Goal: Task Accomplishment & Management: Complete application form

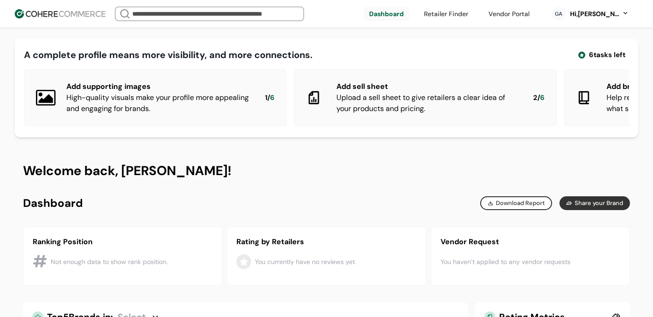
click at [577, 16] on div "Hi, [PERSON_NAME]" at bounding box center [594, 14] width 51 height 10
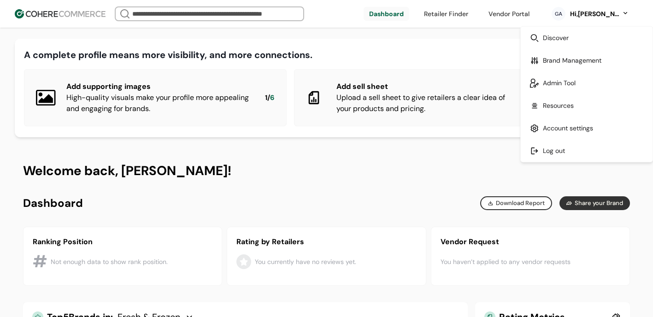
click at [567, 89] on link at bounding box center [587, 83] width 132 height 23
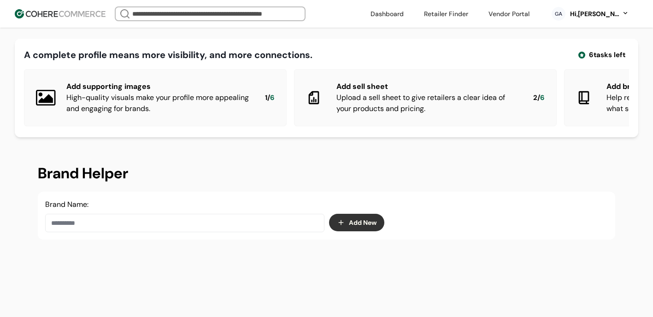
scroll to position [16, 0]
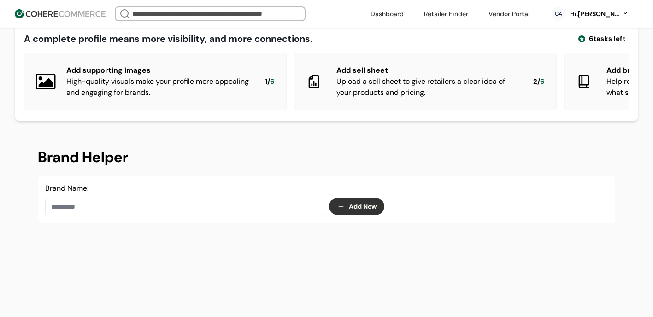
click at [204, 212] on input at bounding box center [184, 207] width 279 height 18
click at [67, 213] on input "**********" at bounding box center [184, 207] width 279 height 18
type input "**********"
click at [341, 212] on button "Add New" at bounding box center [356, 207] width 55 height 18
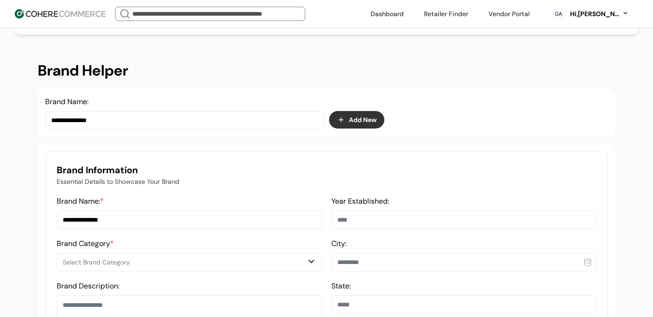
scroll to position [162, 0]
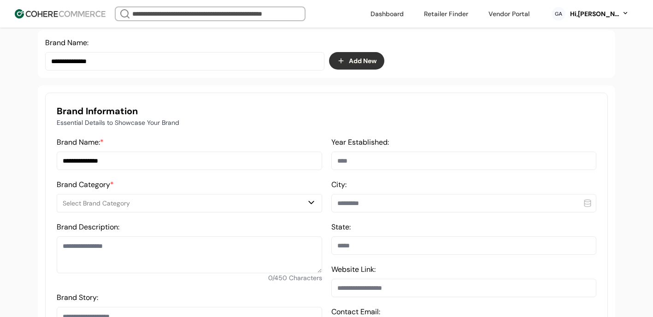
click at [159, 69] on input "**********" at bounding box center [184, 61] width 279 height 18
click at [159, 68] on input "**********" at bounding box center [184, 61] width 279 height 18
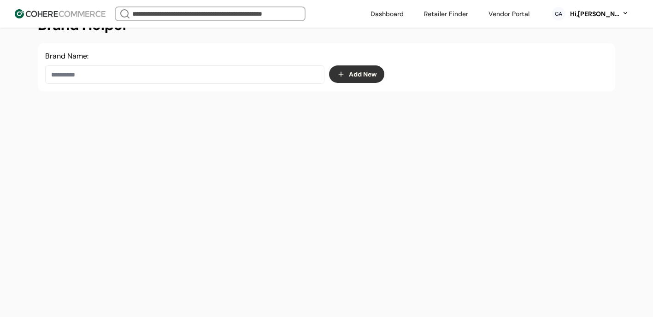
scroll to position [155, 0]
click at [55, 75] on input at bounding box center [184, 74] width 279 height 18
paste input "**********"
click at [95, 74] on input "**********" at bounding box center [184, 74] width 279 height 18
type input "**********"
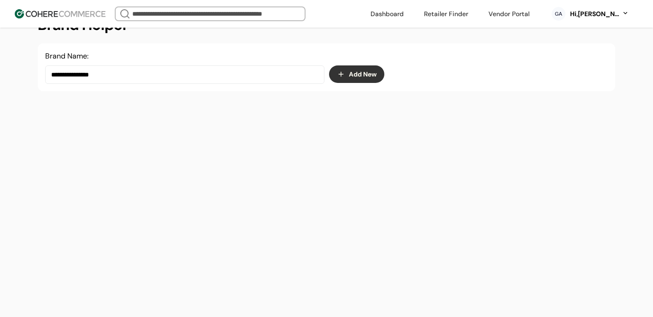
click at [354, 76] on button "Add New" at bounding box center [356, 74] width 55 height 18
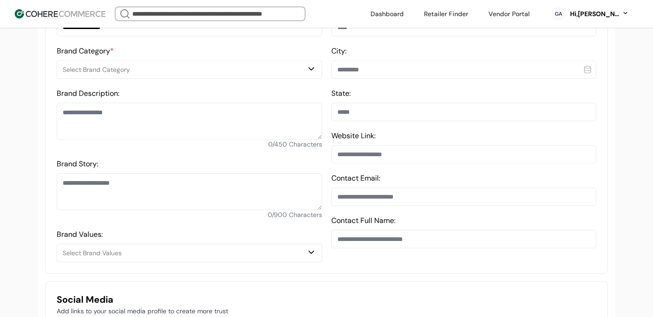
scroll to position [295, 0]
click at [126, 130] on textarea at bounding box center [189, 121] width 265 height 37
paste textarea "**********"
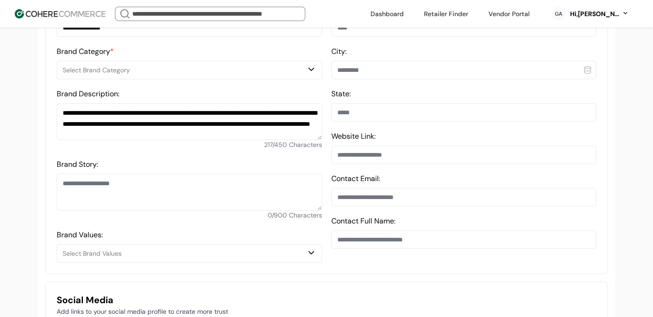
type textarea "**********"
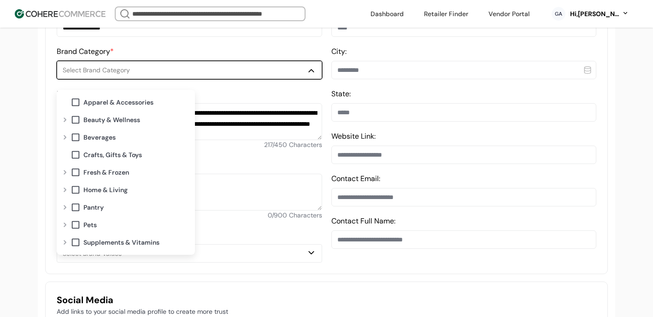
click at [94, 75] on div "Select Brand Category" at bounding box center [185, 70] width 244 height 10
click at [413, 86] on div "Year Established: City: State: Website Link: Contact Email: Contact Full Name:" at bounding box center [463, 133] width 265 height 259
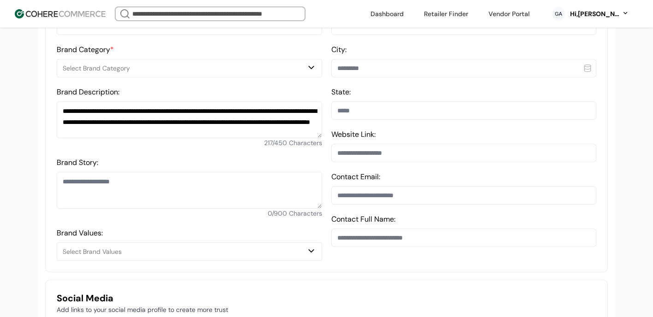
scroll to position [297, 0]
click at [137, 184] on textarea "Brand Story:" at bounding box center [189, 190] width 265 height 37
paste textarea "**********"
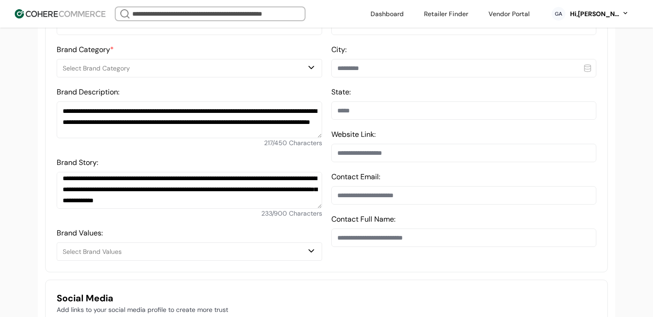
scroll to position [4, 0]
drag, startPoint x: 238, startPoint y: 196, endPoint x: 279, endPoint y: 141, distance: 68.8
click at [234, 197] on textarea "**********" at bounding box center [189, 190] width 265 height 37
click at [192, 178] on textarea "**********" at bounding box center [189, 190] width 265 height 37
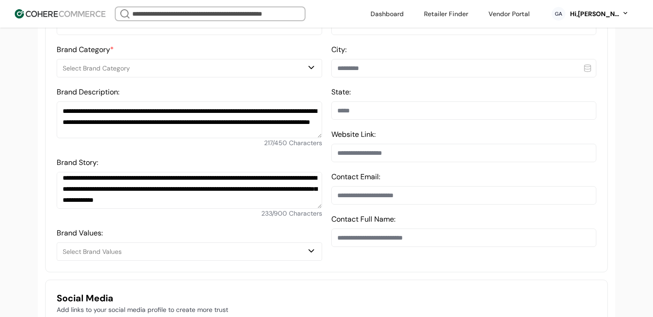
click at [192, 178] on textarea "**********" at bounding box center [189, 190] width 265 height 37
paste textarea
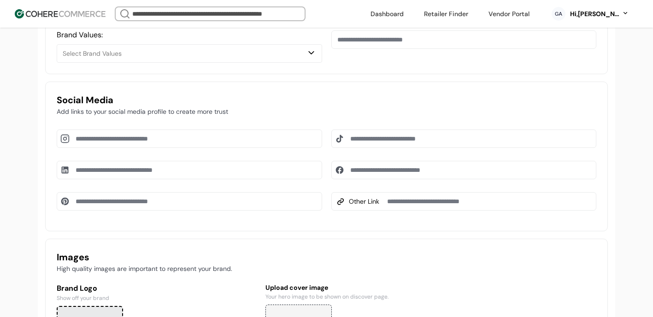
scroll to position [444, 0]
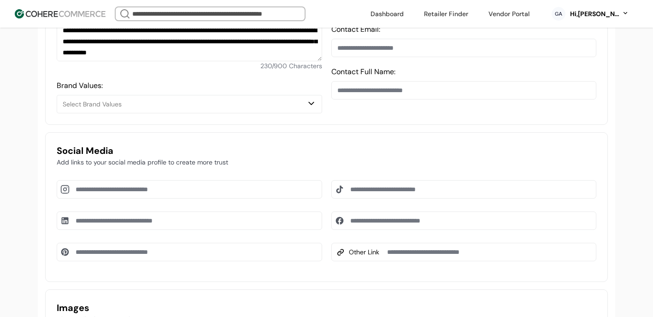
type textarea "**********"
click at [144, 105] on div "Select Brand Values" at bounding box center [189, 104] width 253 height 11
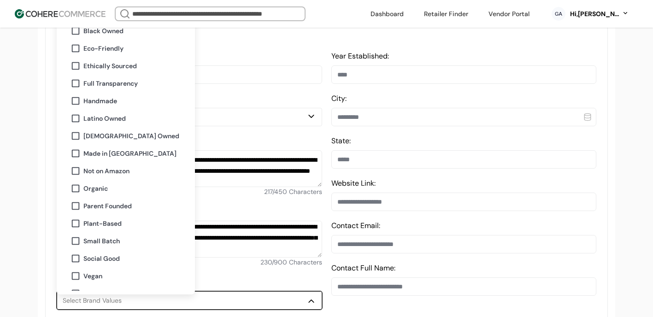
scroll to position [248, 0]
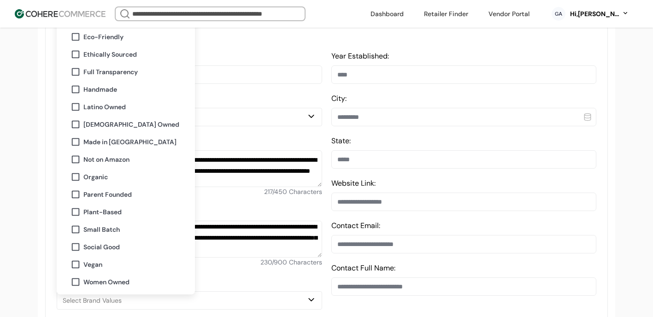
click at [380, 79] on input at bounding box center [463, 74] width 265 height 18
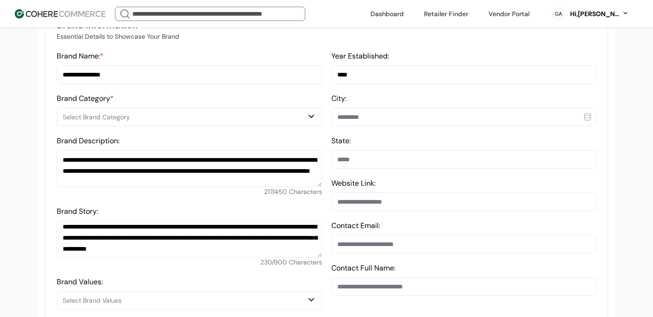
type input "****"
click at [370, 110] on div "City:" at bounding box center [463, 109] width 265 height 33
click at [374, 120] on input at bounding box center [463, 117] width 265 height 18
type input "*"
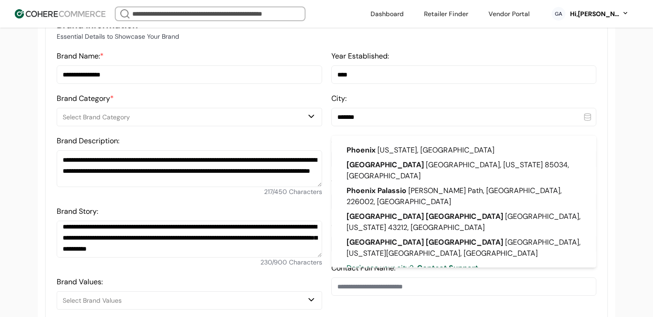
click at [374, 120] on input "*******" at bounding box center [463, 117] width 265 height 18
type input "*******"
click at [371, 146] on span "Phoenix" at bounding box center [360, 150] width 29 height 10
type input "*******"
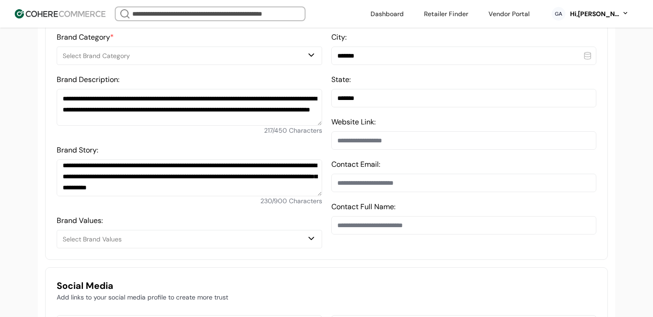
scroll to position [311, 0]
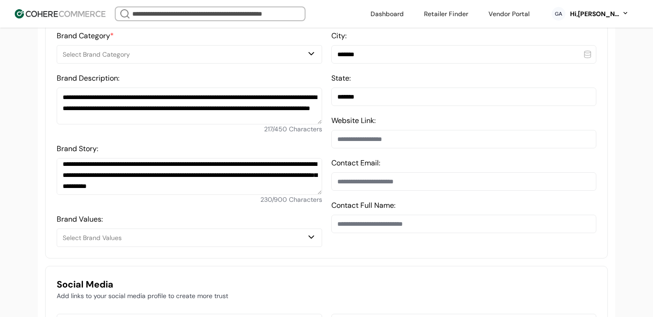
click at [374, 146] on input at bounding box center [463, 139] width 265 height 18
paste input "**********"
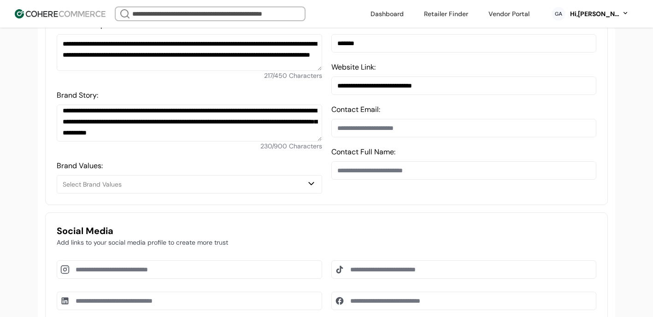
scroll to position [372, 0]
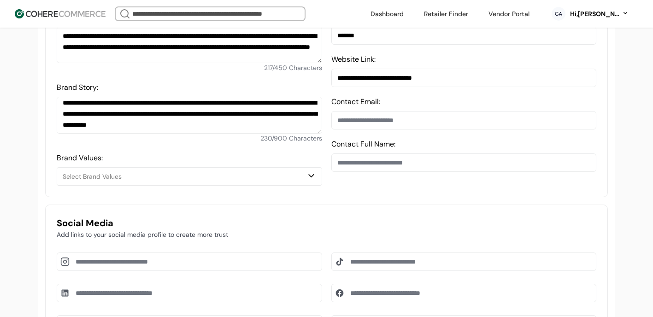
type input "**********"
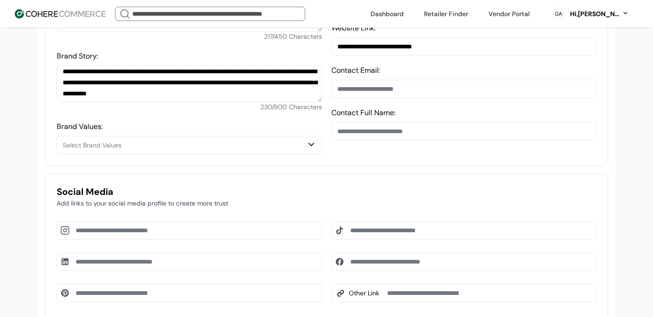
scroll to position [547, 0]
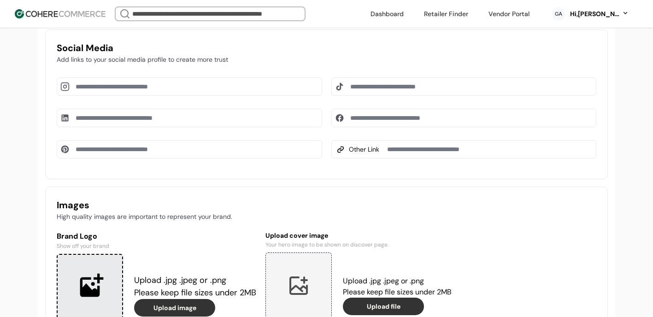
click at [139, 96] on input at bounding box center [189, 86] width 265 height 18
click at [370, 121] on input at bounding box center [463, 118] width 265 height 18
paste input "**********"
type input "**********"
click at [144, 94] on input at bounding box center [189, 86] width 265 height 18
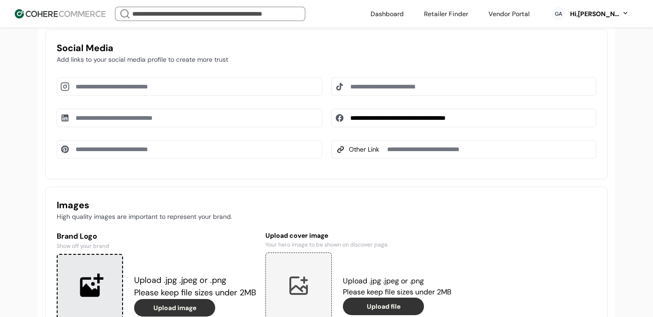
paste input "**********"
type input "**********"
click at [378, 96] on input at bounding box center [463, 86] width 265 height 18
paste input "**********"
type input "**********"
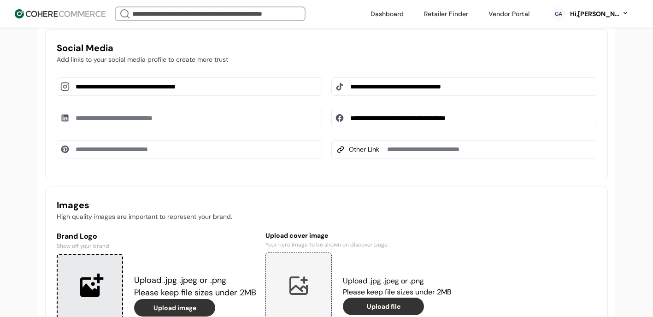
click at [115, 158] on input at bounding box center [189, 149] width 265 height 18
paste input "**********"
type input "**********"
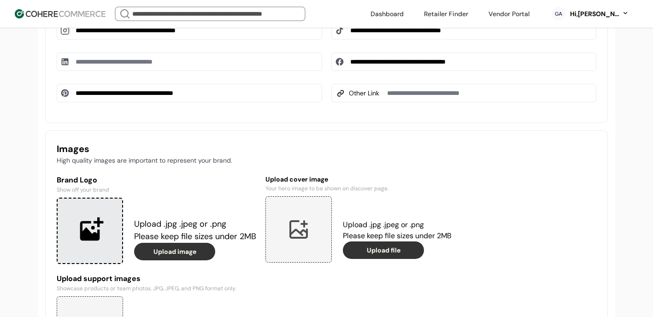
scroll to position [604, 0]
click at [163, 258] on button "Upload image" at bounding box center [174, 251] width 81 height 18
click at [167, 256] on button "Upload image" at bounding box center [174, 251] width 81 height 18
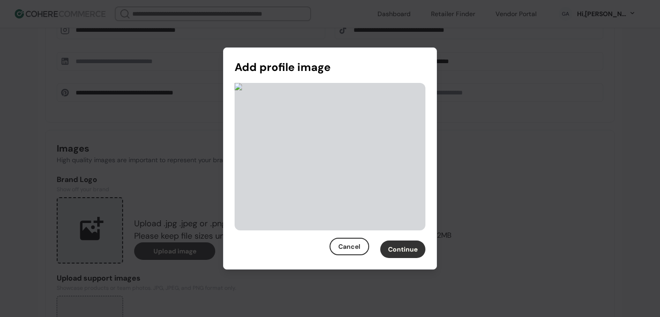
click at [402, 251] on button "Continue" at bounding box center [402, 249] width 45 height 18
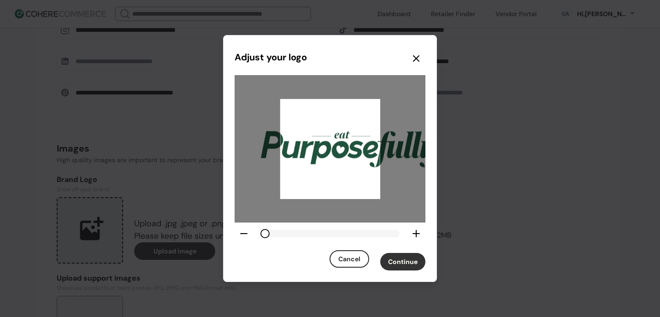
drag, startPoint x: 307, startPoint y: 155, endPoint x: 328, endPoint y: 163, distance: 22.6
click at [328, 163] on div at bounding box center [330, 149] width 100 height 100
click at [260, 234] on span at bounding box center [329, 233] width 139 height 7
click at [416, 55] on icon at bounding box center [415, 58] width 11 height 11
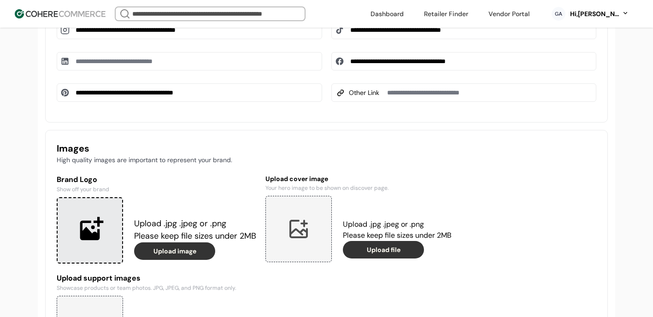
click at [161, 259] on button "Upload image" at bounding box center [174, 251] width 81 height 18
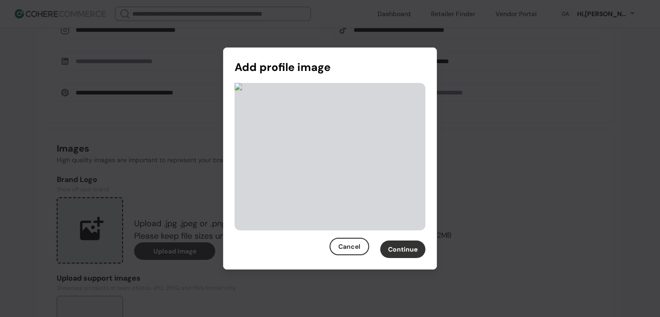
click at [304, 131] on div at bounding box center [329, 156] width 191 height 147
click at [404, 253] on button "Continue" at bounding box center [402, 249] width 45 height 18
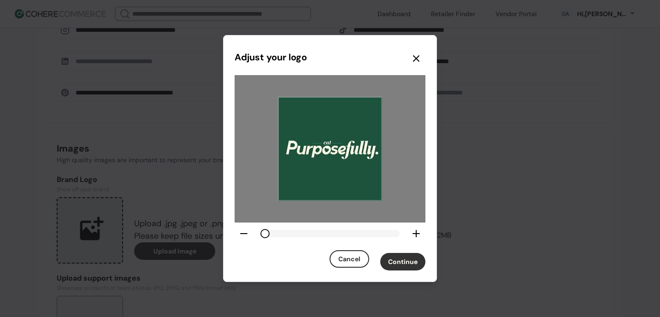
click at [402, 253] on button "Continue" at bounding box center [402, 262] width 45 height 18
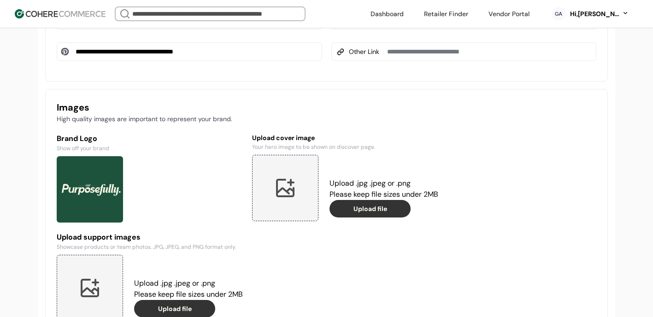
scroll to position [654, 0]
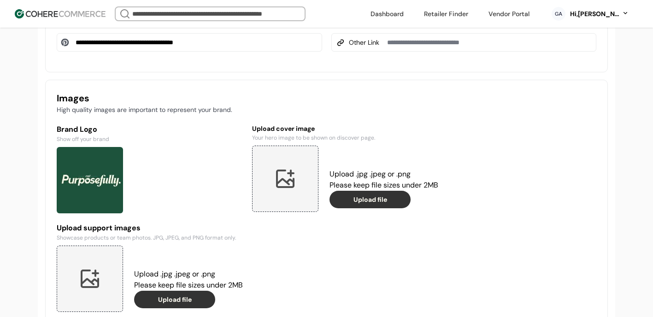
click at [361, 200] on button "Upload file" at bounding box center [369, 200] width 81 height 18
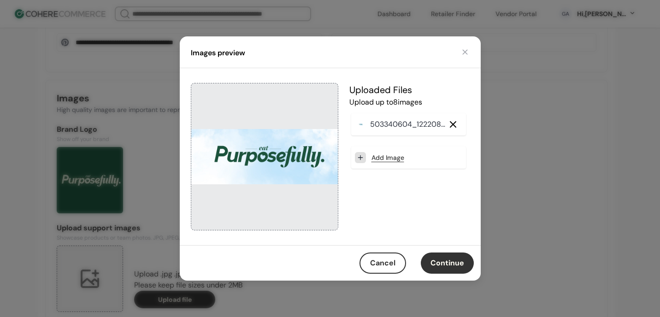
click at [440, 267] on button "Continue" at bounding box center [447, 262] width 53 height 21
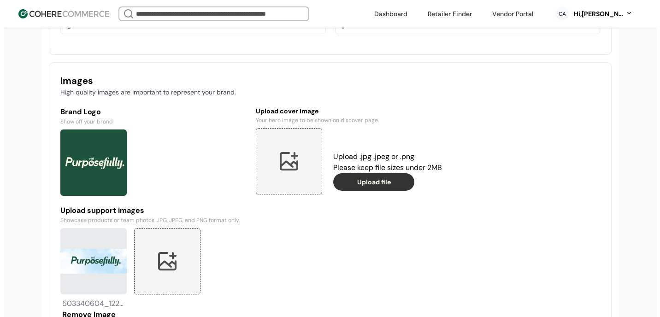
scroll to position [741, 0]
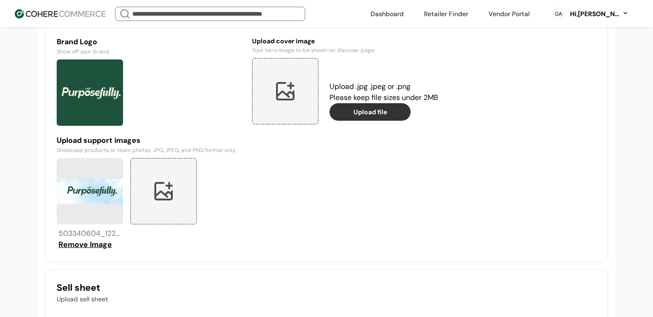
drag, startPoint x: 99, startPoint y: 248, endPoint x: 110, endPoint y: 241, distance: 12.7
click at [99, 248] on button "Remove Image" at bounding box center [85, 244] width 57 height 11
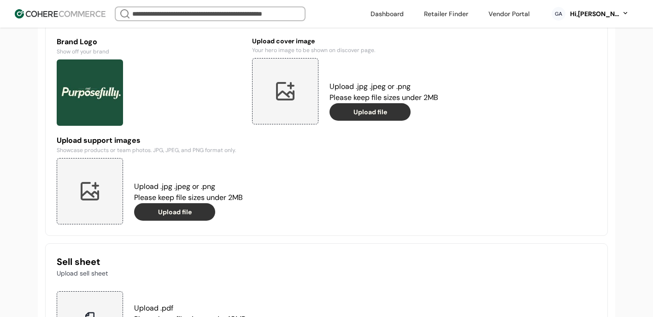
click at [297, 117] on div at bounding box center [285, 91] width 66 height 66
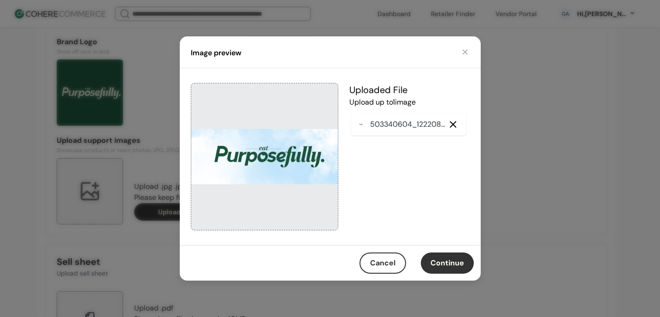
click at [432, 259] on button "Continue" at bounding box center [447, 262] width 53 height 21
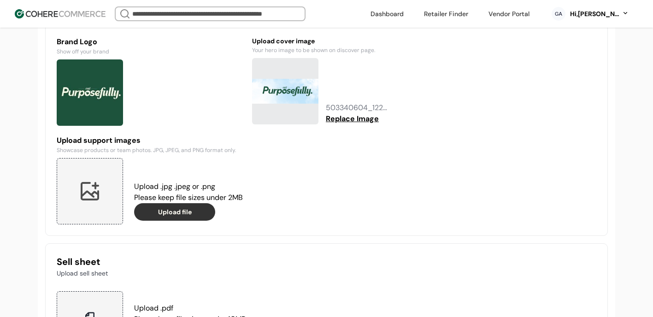
click at [164, 221] on button "Upload file" at bounding box center [174, 212] width 81 height 18
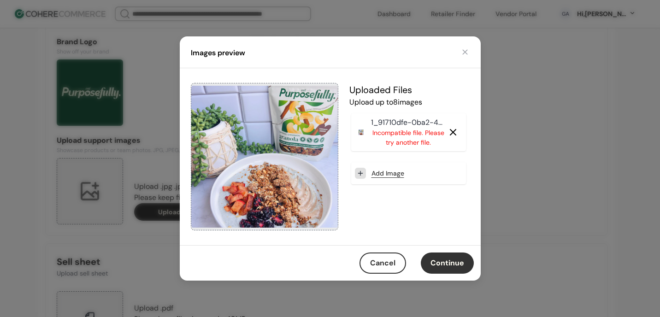
click at [459, 262] on button "Continue" at bounding box center [447, 262] width 53 height 21
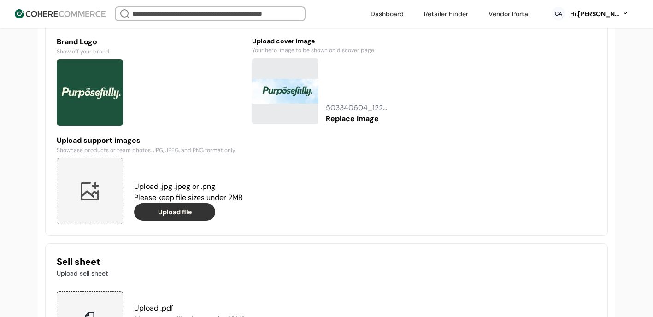
click at [198, 221] on button "Upload file" at bounding box center [174, 212] width 81 height 18
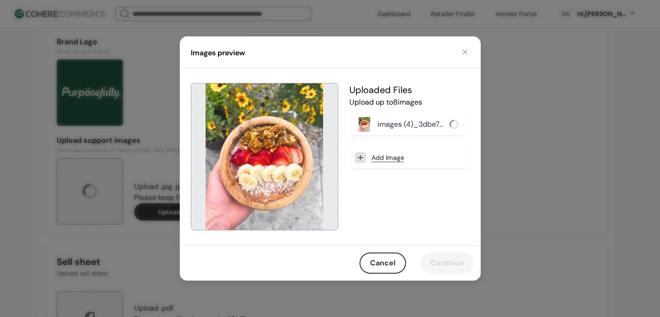
click at [398, 257] on button "Cancel" at bounding box center [382, 262] width 47 height 21
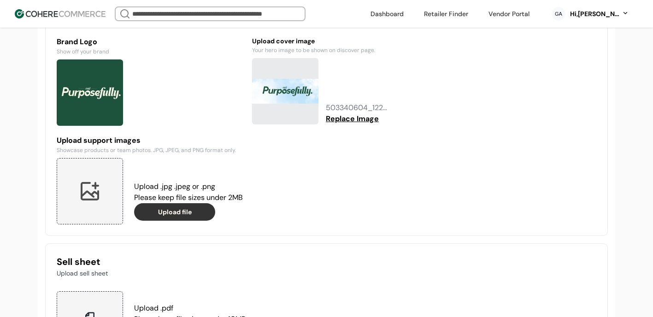
click at [202, 219] on button "Upload file" at bounding box center [174, 212] width 81 height 18
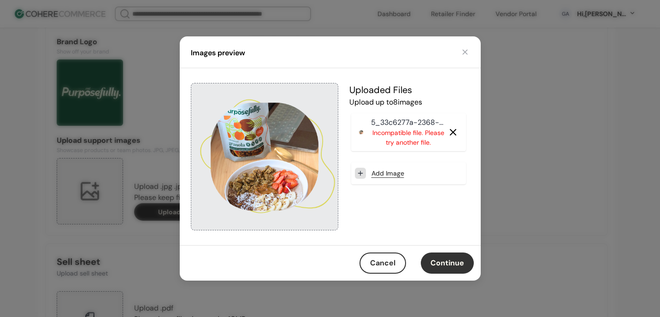
click at [449, 264] on button "Continue" at bounding box center [447, 262] width 53 height 21
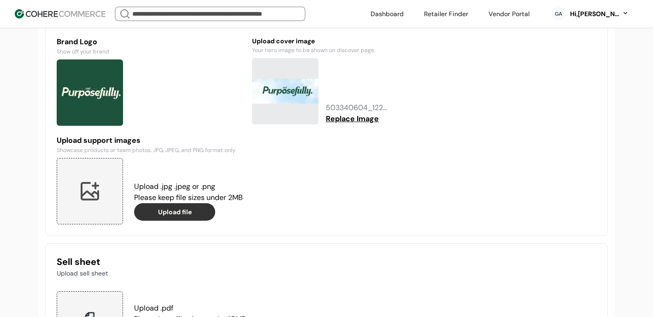
click at [200, 220] on button "Upload file" at bounding box center [174, 212] width 81 height 18
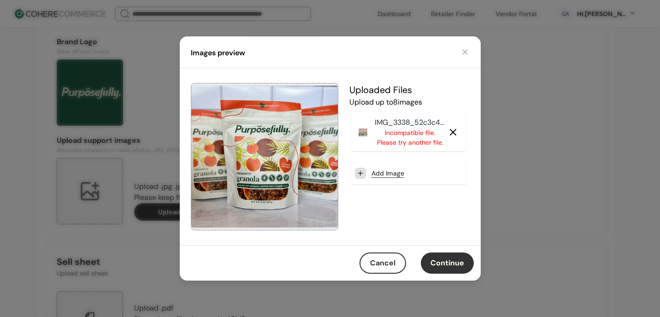
click at [446, 128] on div "IMG_3338_52c3c4_.webp Incompatible file. Please try another file." at bounding box center [408, 132] width 115 height 38
click at [454, 115] on div "IMG_3338_52c3c4_.webp Incompatible file. Please try another file." at bounding box center [408, 132] width 115 height 38
click at [451, 129] on icon at bounding box center [452, 132] width 11 height 11
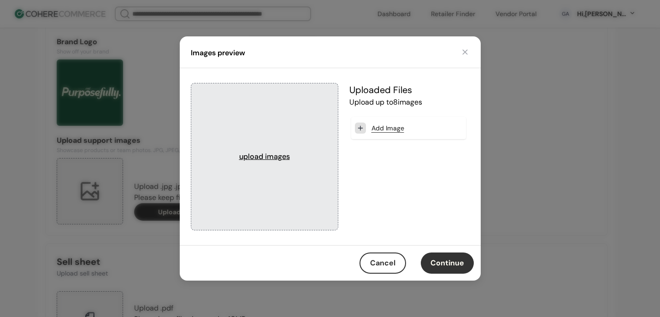
click at [151, 183] on div "Images preview upload images Uploaded File s Upload up to 8 image s Add Image C…" at bounding box center [330, 158] width 660 height 317
click at [161, 219] on div "Images preview upload images Uploaded File s Upload up to 8 image s Add Image C…" at bounding box center [330, 158] width 660 height 317
click at [385, 255] on button "Cancel" at bounding box center [382, 262] width 47 height 21
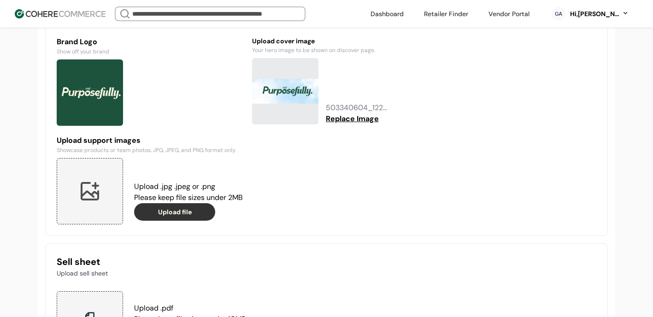
click at [201, 211] on button "Upload file" at bounding box center [174, 212] width 81 height 18
click at [167, 218] on button "Upload file" at bounding box center [174, 212] width 81 height 18
click at [180, 221] on button "Upload file" at bounding box center [174, 212] width 81 height 18
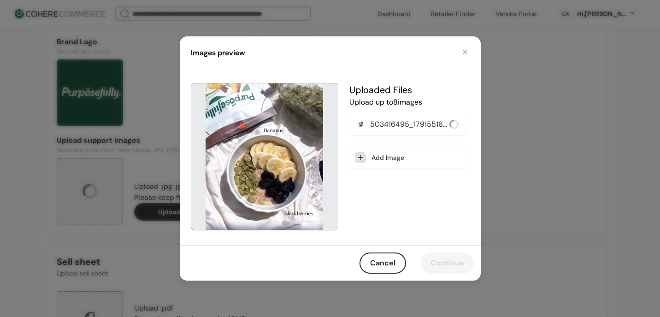
click at [382, 161] on link "Add Image" at bounding box center [387, 158] width 33 height 10
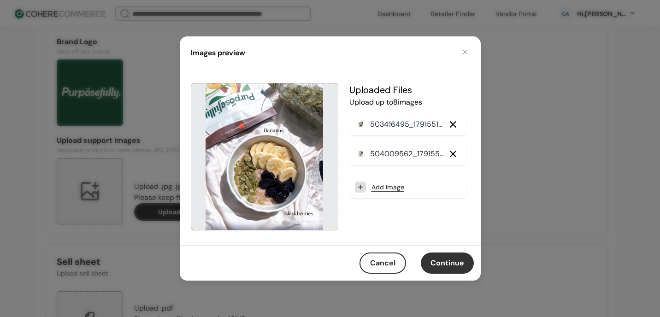
click at [398, 186] on link "Add Image" at bounding box center [387, 187] width 33 height 10
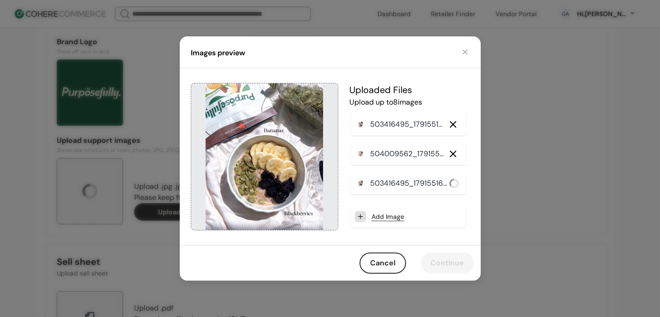
click at [454, 182] on icon at bounding box center [453, 183] width 9 height 9
click at [388, 211] on div "Add Image" at bounding box center [408, 216] width 115 height 22
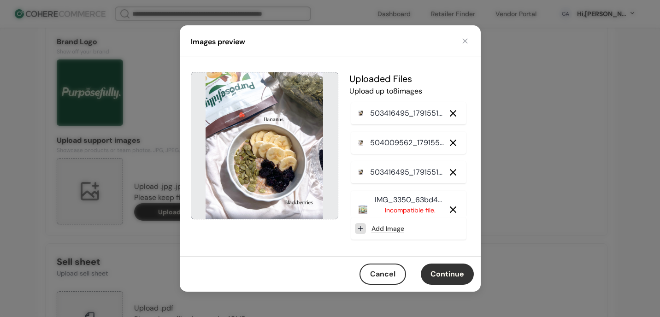
click at [447, 210] on icon at bounding box center [452, 209] width 11 height 11
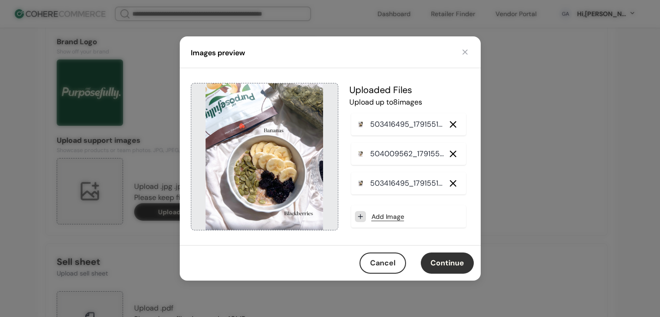
click at [449, 186] on icon at bounding box center [452, 183] width 11 height 11
click at [390, 187] on link "Add Image" at bounding box center [387, 187] width 33 height 10
click at [381, 187] on link "Add Image" at bounding box center [387, 187] width 33 height 10
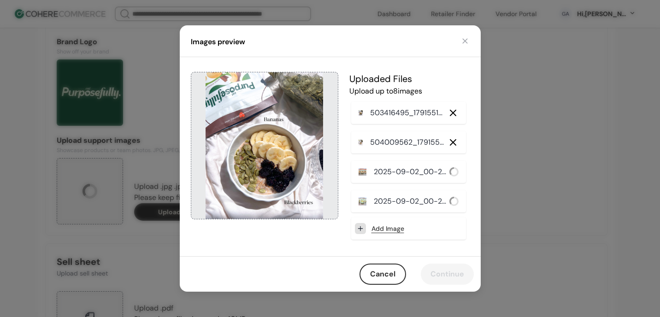
scroll to position [0, 0]
drag, startPoint x: 385, startPoint y: 172, endPoint x: 388, endPoint y: 142, distance: 30.1
click at [388, 142] on div "503416495_17915516406103279_8881538685499813445_n_9f3155_.jpg 504009562_1791551…" at bounding box center [408, 157] width 118 height 115
click at [447, 113] on icon at bounding box center [452, 113] width 11 height 11
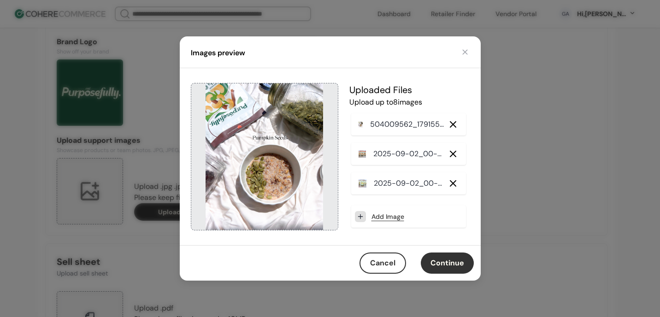
click at [452, 184] on icon at bounding box center [452, 183] width 11 height 11
click at [454, 121] on icon at bounding box center [452, 124] width 11 height 11
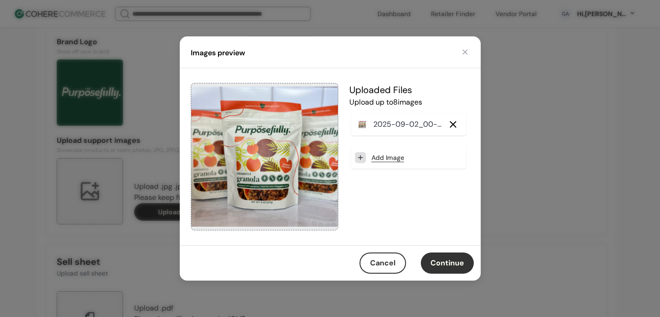
click at [393, 159] on link "Add Image" at bounding box center [387, 158] width 33 height 10
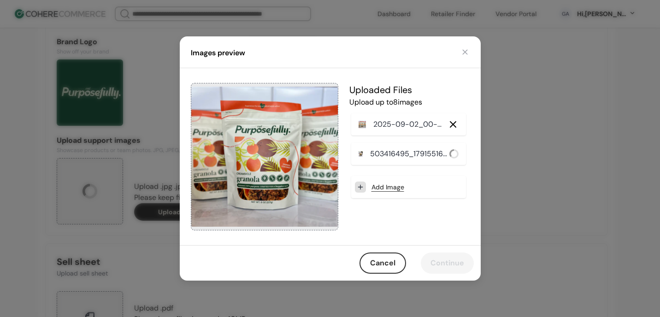
click at [383, 186] on link "Add Image" at bounding box center [387, 187] width 33 height 10
click at [389, 221] on div "Add Image" at bounding box center [408, 216] width 115 height 22
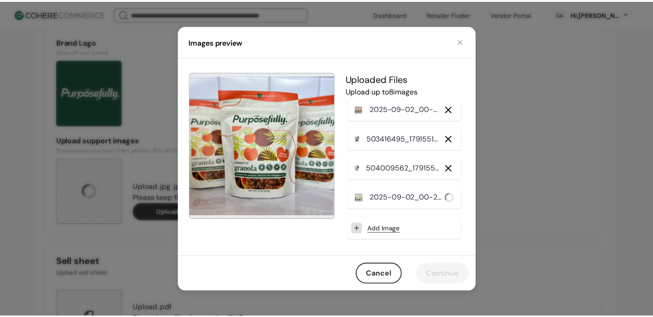
scroll to position [6, 0]
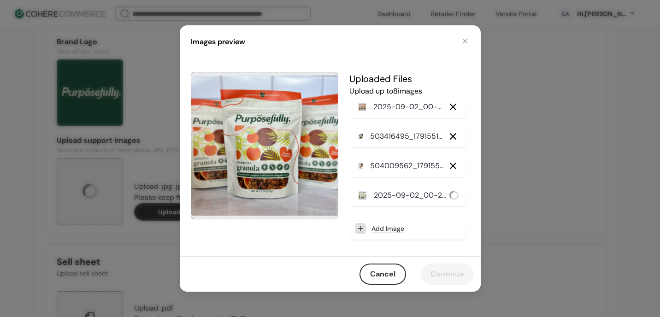
click at [365, 196] on div "2025-09-02_00-26-42_865651_.png" at bounding box center [402, 195] width 89 height 15
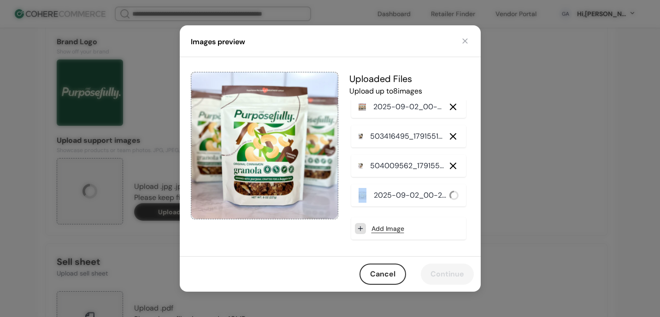
click at [365, 196] on div "2025-09-02_00-26-42_865651_.png" at bounding box center [402, 195] width 89 height 15
click at [388, 170] on p "504009562_17915516388103279_4497070610990317595_n_8c5bce_.jpg" at bounding box center [408, 165] width 76 height 11
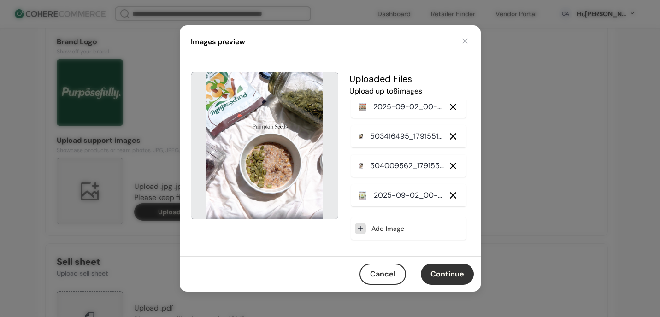
click at [386, 144] on div "503416495_17915516406103279_8881538685499813445_n_f3ea55_.jpg" at bounding box center [408, 136] width 115 height 22
click at [387, 140] on p "503416495_17915516406103279_8881538685499813445_n_f3ea55_.jpg" at bounding box center [407, 136] width 75 height 11
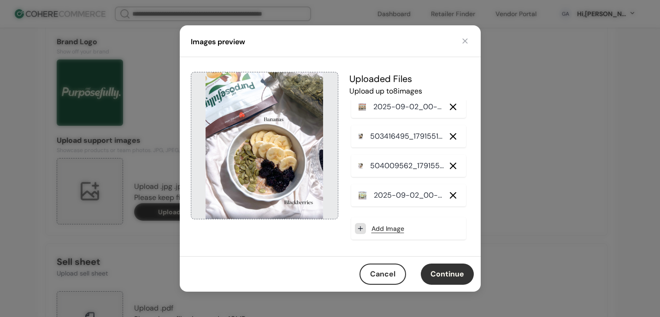
click at [387, 109] on p "2025-09-02_00-26-27_bbaac4_.png" at bounding box center [409, 106] width 72 height 11
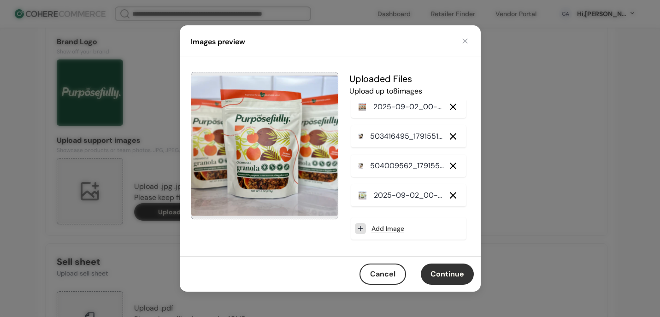
click at [430, 264] on button "Continue" at bounding box center [447, 274] width 53 height 21
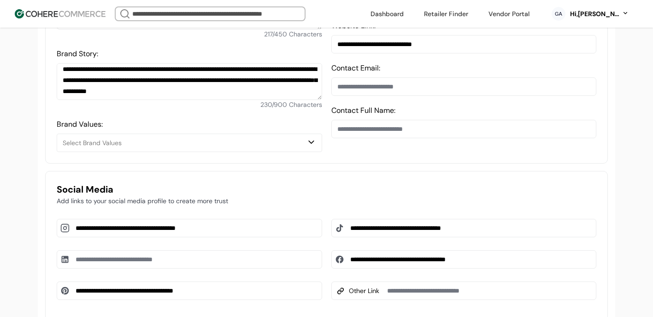
scroll to position [404, 0]
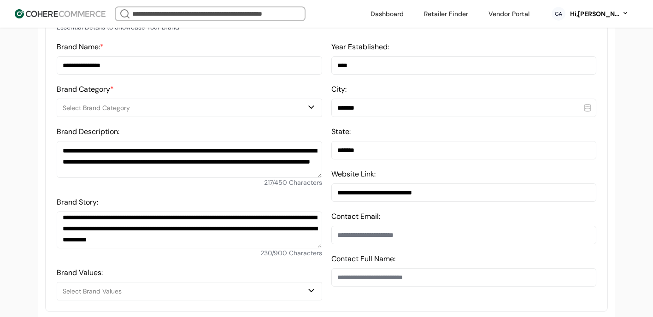
scroll to position [2, 0]
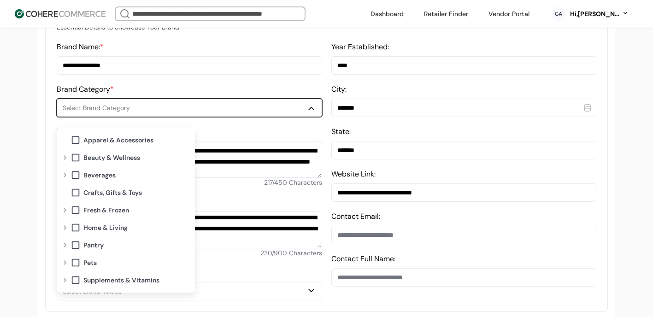
click at [266, 108] on button "Select Brand Category" at bounding box center [189, 108] width 265 height 18
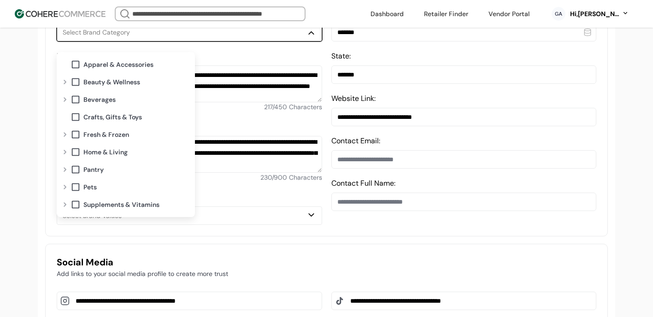
scroll to position [333, 0]
click at [67, 171] on div "Expand" at bounding box center [64, 169] width 11 height 7
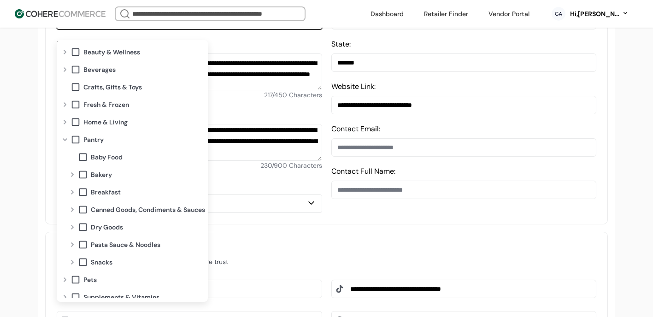
scroll to position [345, 0]
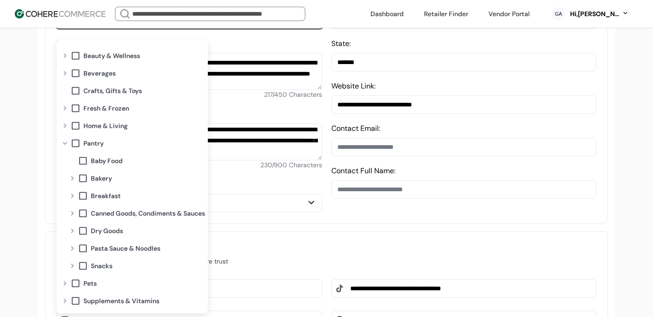
click at [72, 195] on div "Expand" at bounding box center [72, 195] width 11 height 7
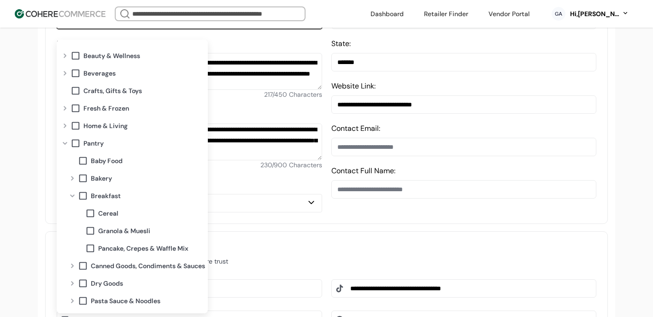
scroll to position [26, 0]
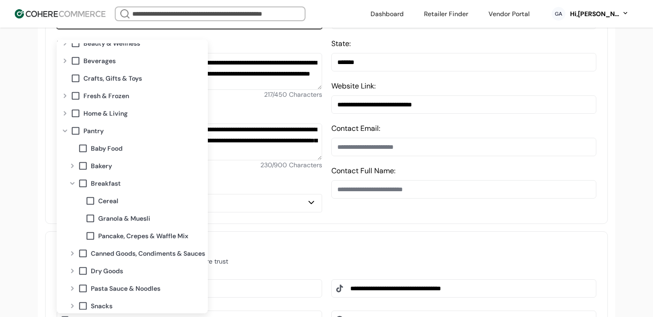
click at [85, 182] on span at bounding box center [83, 183] width 10 height 10
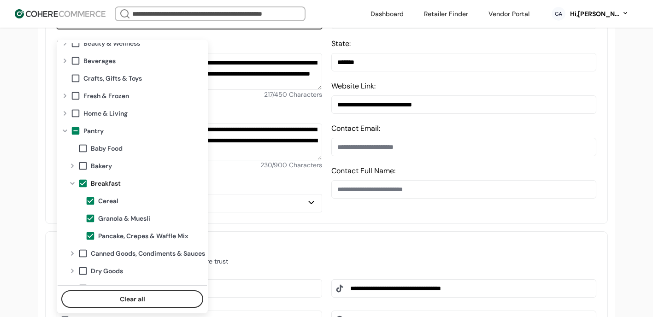
click at [92, 200] on span at bounding box center [90, 201] width 10 height 10
click at [92, 237] on span at bounding box center [90, 236] width 10 height 10
click at [104, 204] on span "Cereal" at bounding box center [108, 201] width 20 height 10
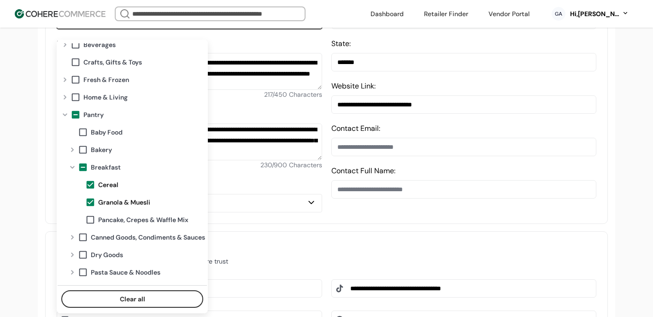
scroll to position [91, 0]
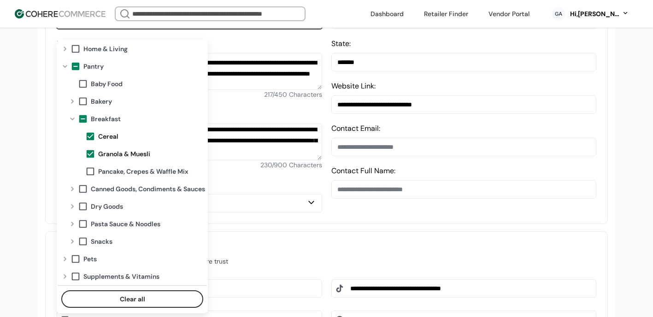
click at [266, 208] on div "Select Brand Values" at bounding box center [185, 204] width 244 height 10
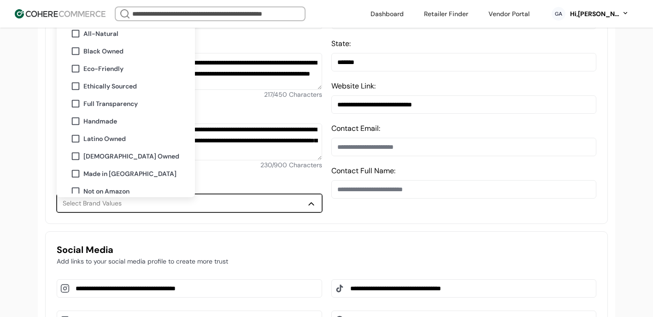
click at [243, 177] on div "**********" at bounding box center [189, 82] width 265 height 259
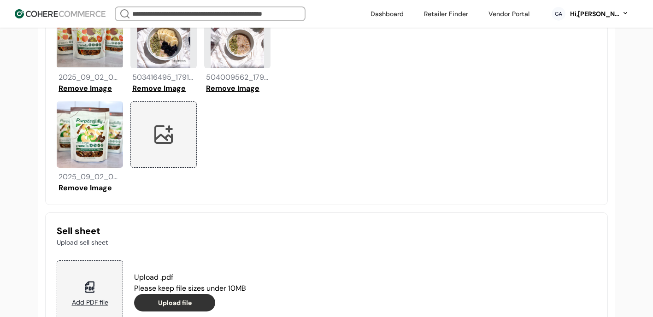
scroll to position [1013, 0]
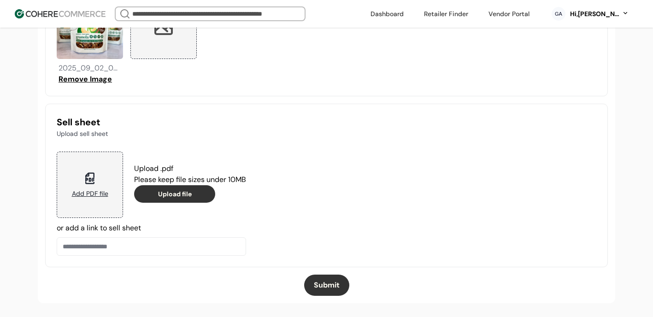
click at [316, 283] on button "Submit" at bounding box center [326, 285] width 45 height 21
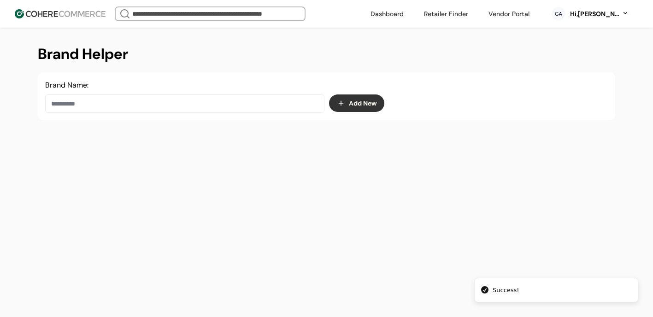
scroll to position [118, 0]
click at [184, 100] on div "Brand Name:" at bounding box center [184, 97] width 279 height 33
click at [184, 114] on input at bounding box center [184, 104] width 279 height 18
paste input "**********"
click at [141, 110] on input "**********" at bounding box center [184, 104] width 279 height 18
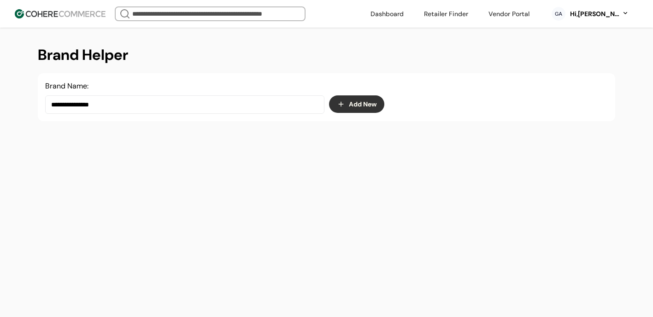
click at [141, 110] on input "**********" at bounding box center [184, 104] width 279 height 18
click at [64, 111] on input "**********" at bounding box center [184, 104] width 279 height 18
click at [63, 111] on input "**********" at bounding box center [184, 104] width 279 height 18
click at [61, 113] on input "**********" at bounding box center [184, 104] width 279 height 18
click at [160, 150] on div "eat Purposefully" at bounding box center [185, 143] width 264 height 26
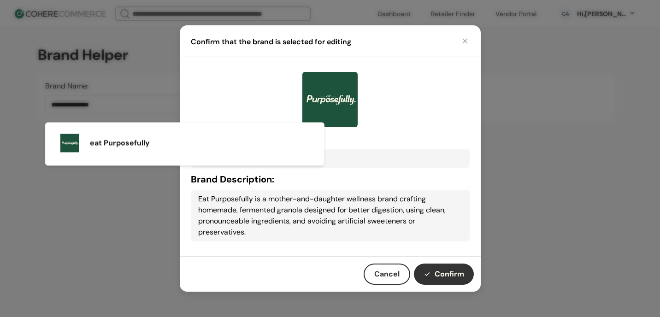
click at [440, 268] on button "Confirm" at bounding box center [444, 274] width 60 height 21
type input "**********"
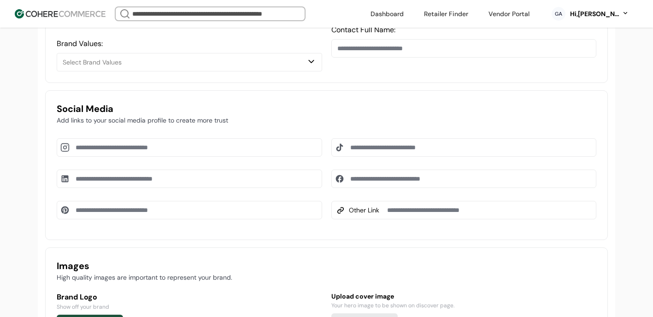
scroll to position [485, 0]
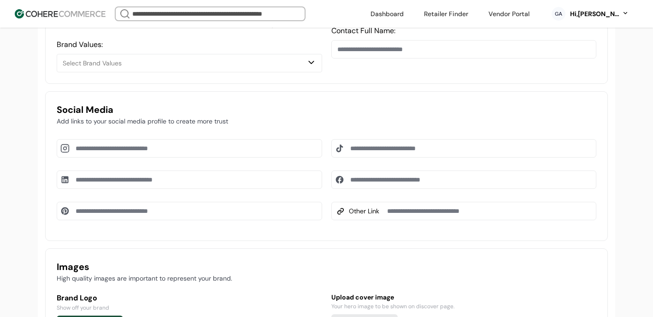
click at [402, 189] on input at bounding box center [463, 179] width 265 height 18
paste input "**********"
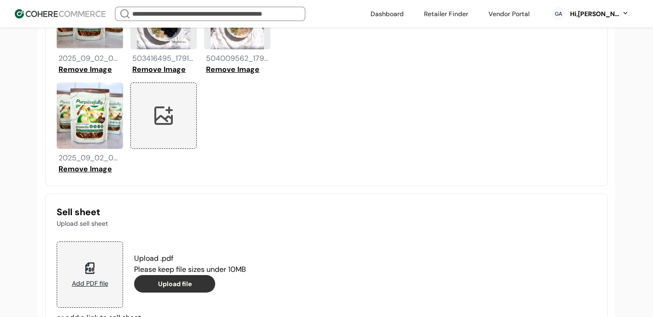
scroll to position [1013, 0]
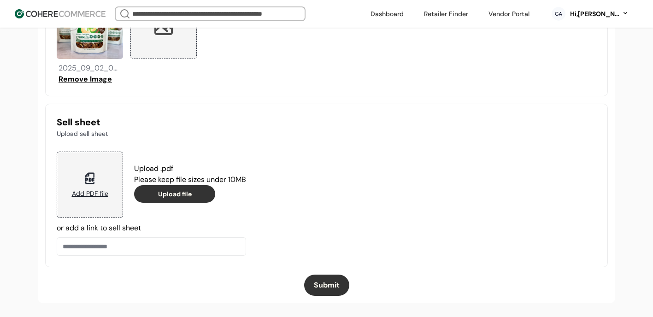
type input "**********"
click at [336, 280] on button "Submit" at bounding box center [326, 285] width 45 height 21
click at [333, 280] on button "Submit" at bounding box center [326, 285] width 45 height 21
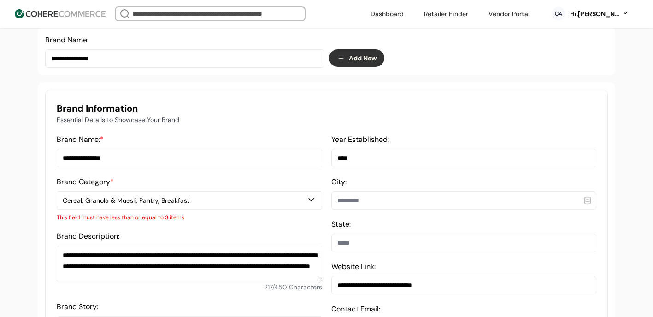
scroll to position [125, 0]
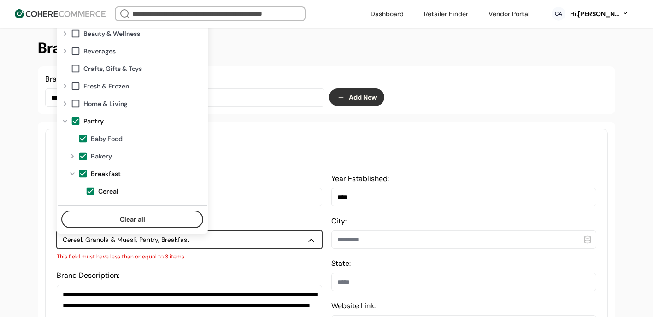
click at [201, 244] on div "Cereal, Granola & Muesli, Pantry, Breakfast" at bounding box center [185, 240] width 244 height 10
click at [83, 137] on span at bounding box center [83, 139] width 10 height 10
click at [71, 158] on div "Expand" at bounding box center [72, 155] width 11 height 7
click at [86, 171] on span at bounding box center [90, 174] width 10 height 10
click at [85, 157] on span at bounding box center [83, 156] width 10 height 10
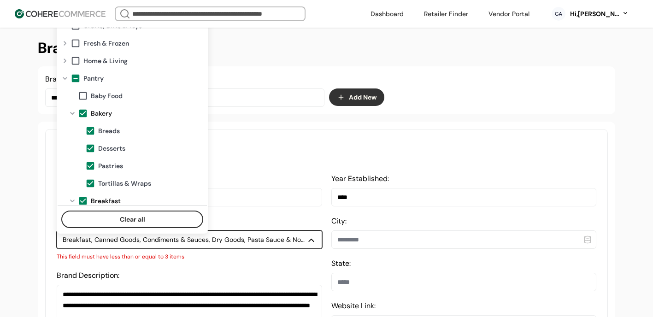
scroll to position [75, 0]
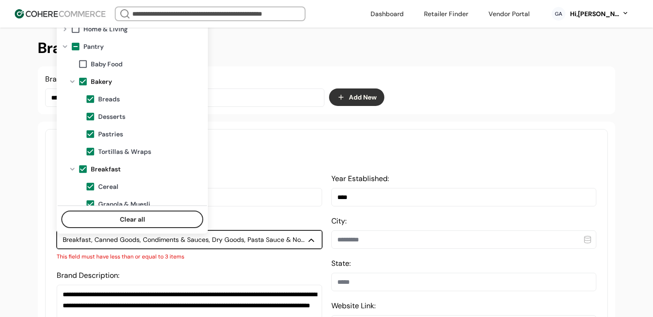
click at [85, 78] on span at bounding box center [83, 81] width 10 height 10
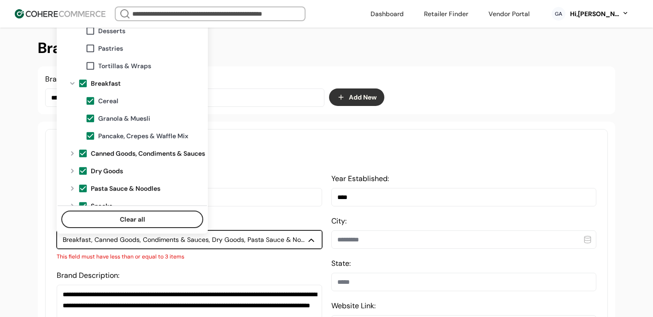
scroll to position [161, 0]
click at [83, 155] on span at bounding box center [83, 153] width 10 height 10
click at [117, 221] on button "Clear all" at bounding box center [132, 220] width 142 height 18
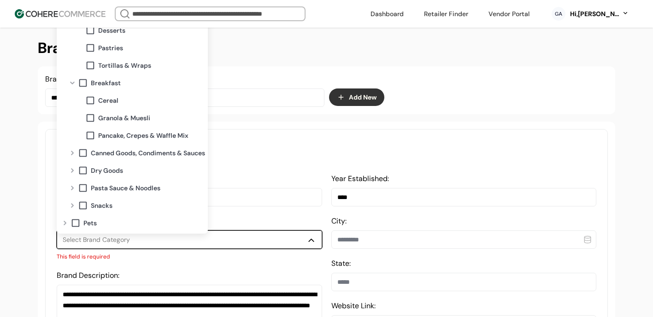
click at [92, 118] on span at bounding box center [90, 118] width 10 height 10
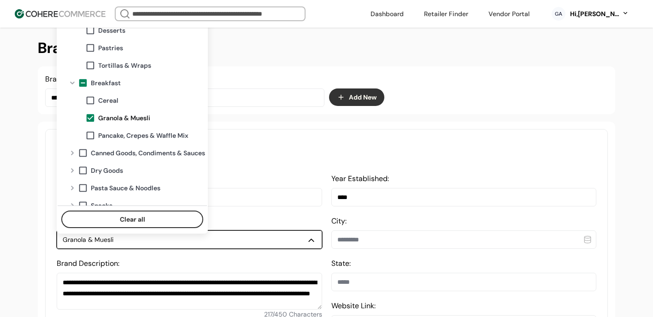
click at [89, 99] on span at bounding box center [90, 100] width 10 height 10
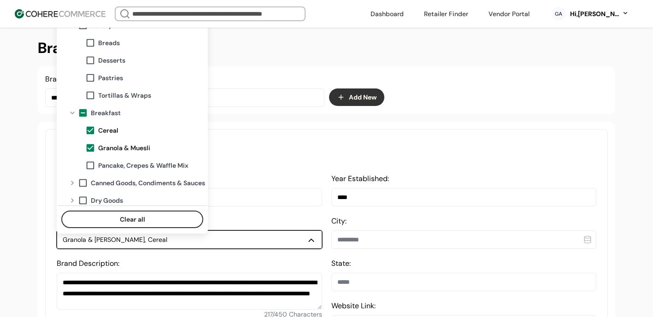
scroll to position [80, 0]
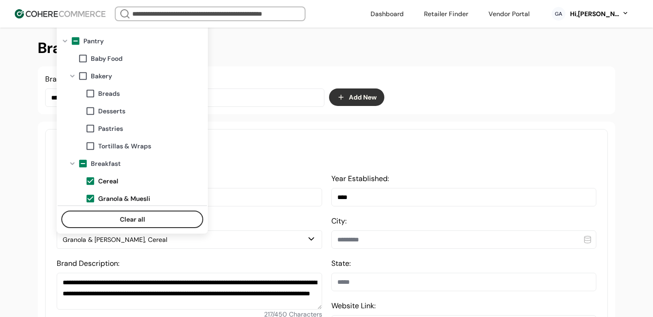
click at [262, 149] on h3 "Brand Information" at bounding box center [326, 148] width 539 height 14
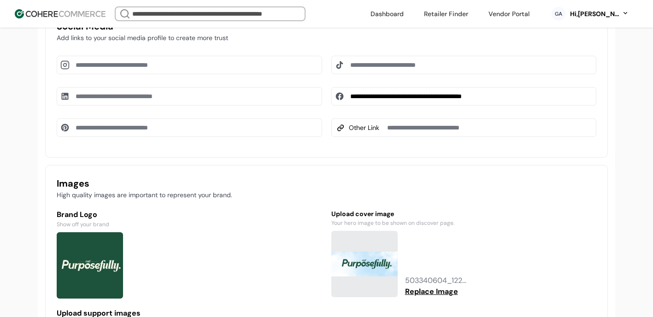
scroll to position [1013, 0]
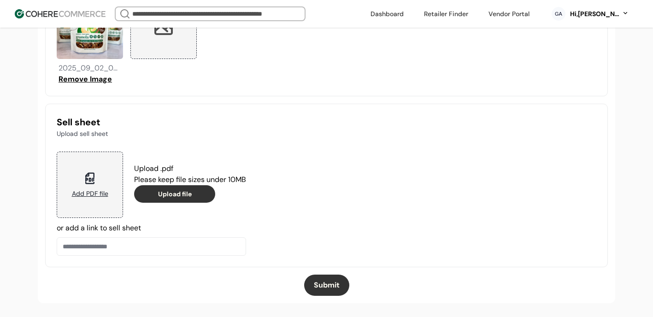
click at [325, 278] on button "Submit" at bounding box center [326, 285] width 45 height 21
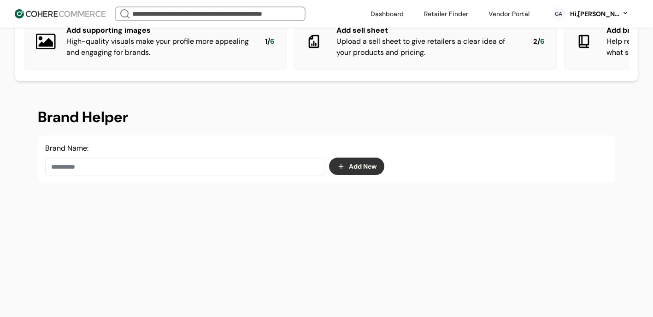
scroll to position [78, 0]
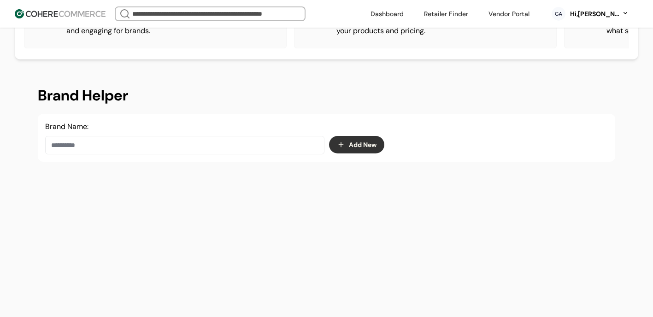
click at [201, 150] on input at bounding box center [184, 145] width 279 height 18
click at [226, 195] on div "eat Purposefully" at bounding box center [185, 184] width 264 height 26
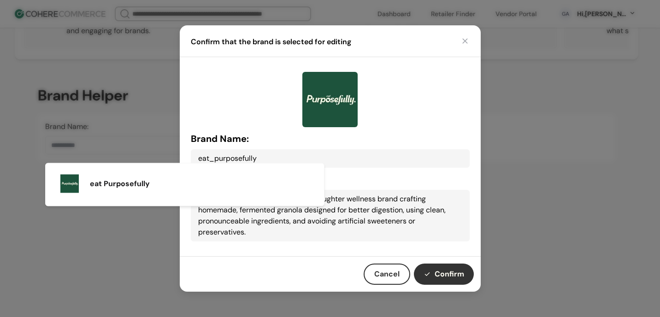
click at [447, 271] on button "Confirm" at bounding box center [444, 274] width 60 height 21
type input "**********"
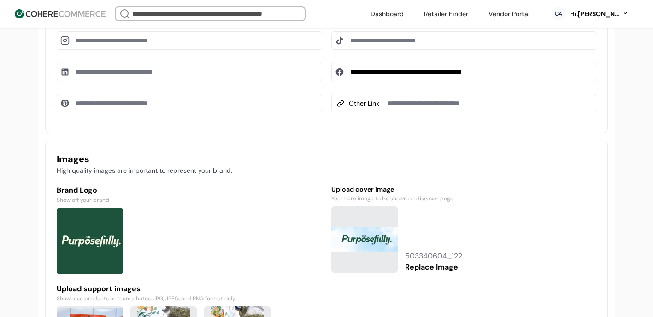
scroll to position [591, 0]
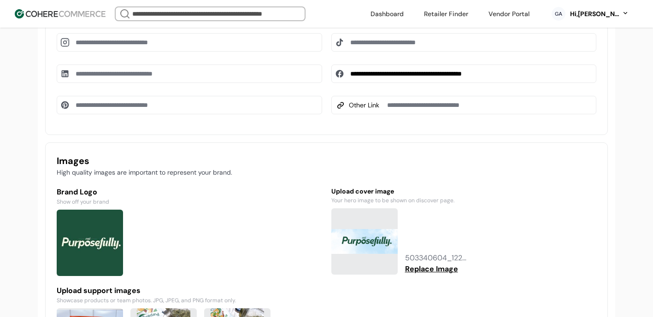
click at [156, 51] on input at bounding box center [189, 42] width 265 height 18
paste input "**********"
type input "**********"
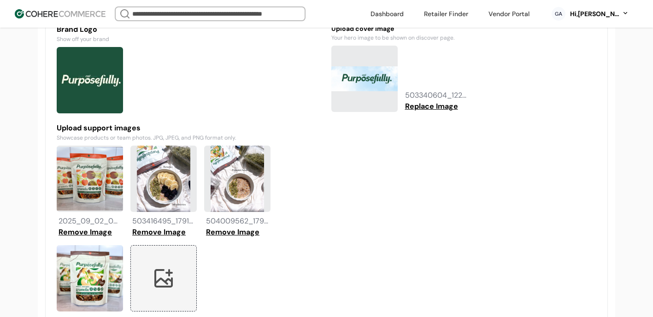
scroll to position [442, 0]
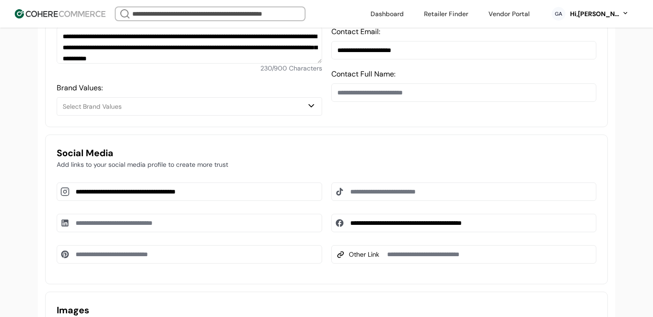
click at [370, 201] on input at bounding box center [463, 191] width 265 height 18
paste input "**********"
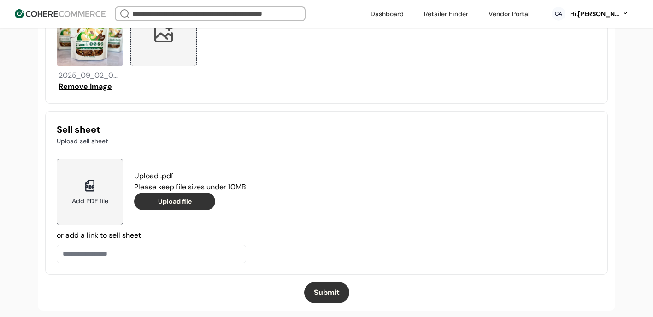
scroll to position [1013, 0]
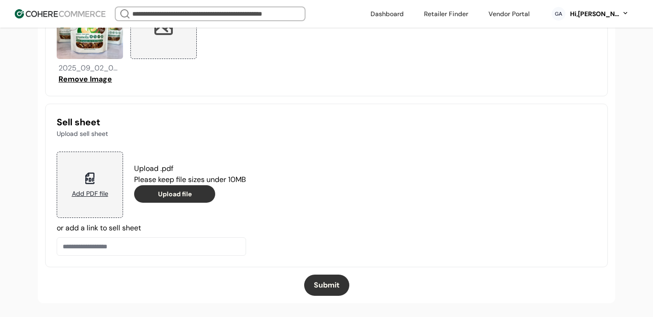
type input "**********"
click at [324, 290] on button "Submit" at bounding box center [326, 285] width 45 height 21
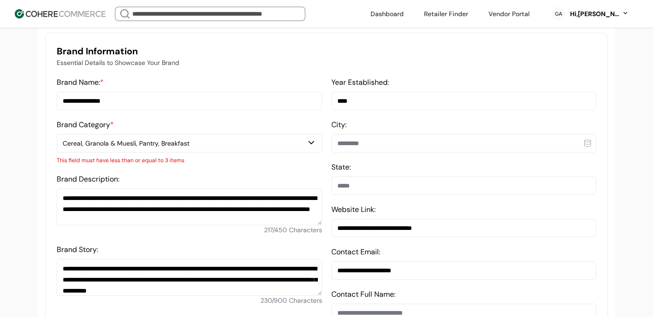
scroll to position [302, 0]
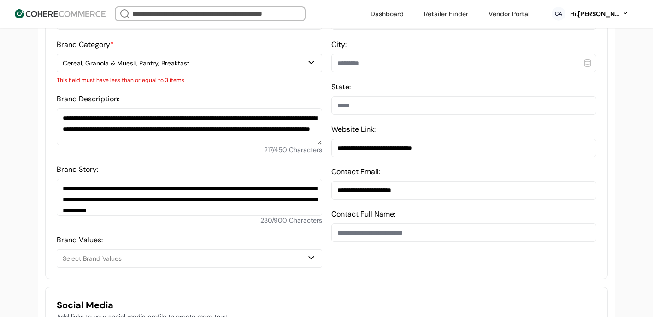
click at [186, 72] on button "Cereal, Granola & Muesli, Pantry, Breakfast" at bounding box center [189, 63] width 265 height 18
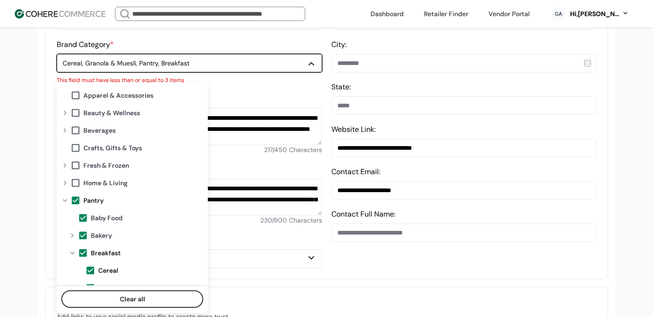
click at [105, 288] on div "Clear all" at bounding box center [132, 297] width 149 height 24
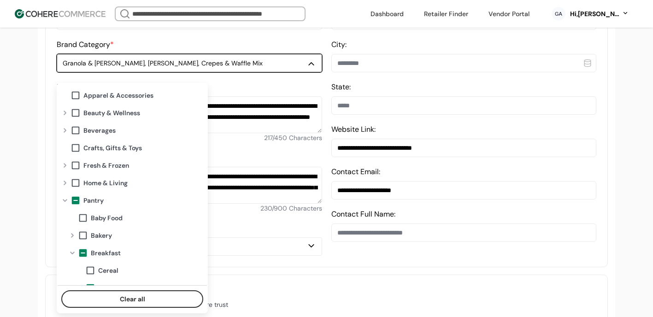
scroll to position [134, 0]
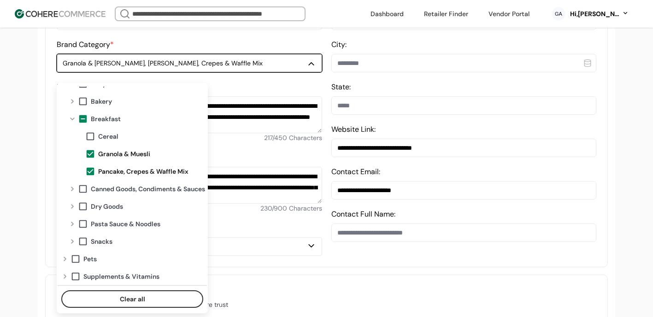
click at [229, 229] on div "Brand Values: Select Brand Values" at bounding box center [189, 239] width 265 height 33
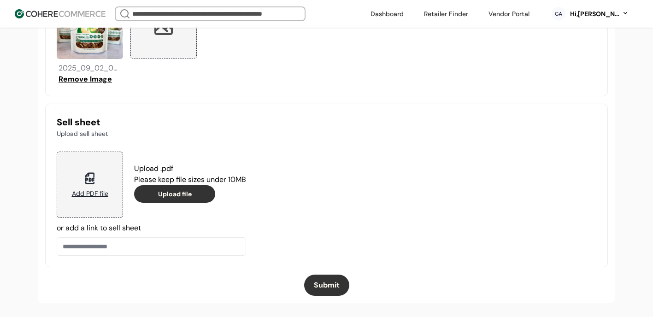
scroll to position [1013, 0]
click at [335, 285] on button "Submit" at bounding box center [326, 285] width 45 height 21
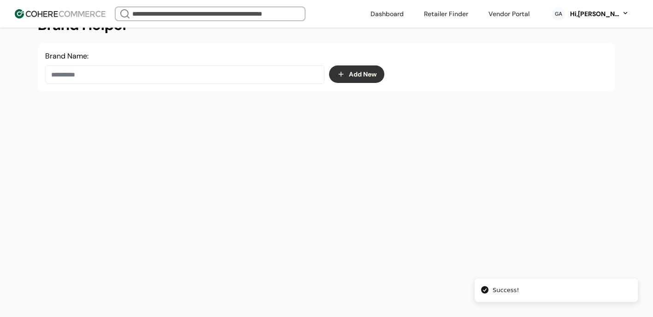
scroll to position [155, 0]
click at [146, 71] on input at bounding box center [184, 74] width 279 height 18
click at [252, 103] on div "eat Purposefully" at bounding box center [185, 107] width 264 height 26
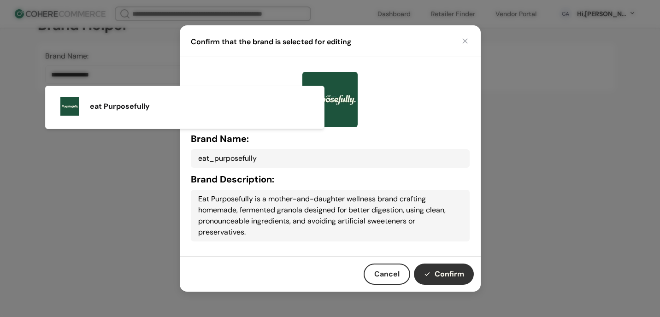
click at [436, 271] on button "Confirm" at bounding box center [444, 274] width 60 height 21
type input "**********"
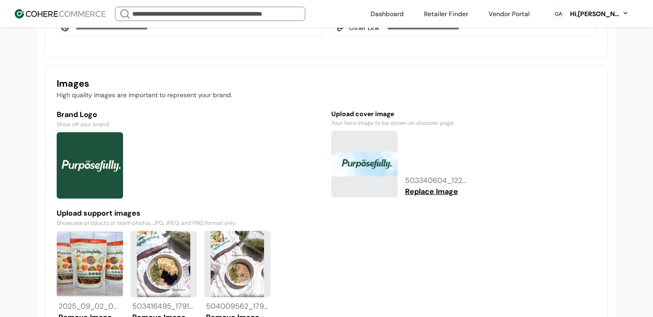
scroll to position [715, 0]
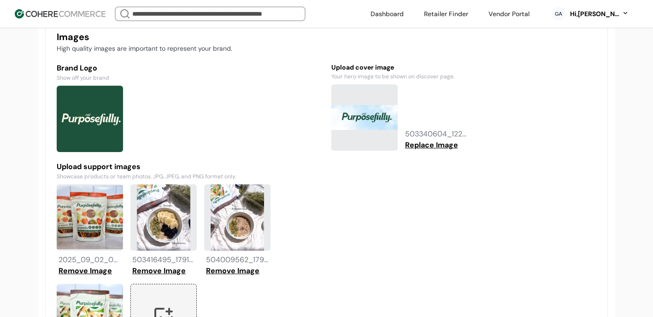
click at [435, 151] on button "Replace Image" at bounding box center [431, 145] width 57 height 11
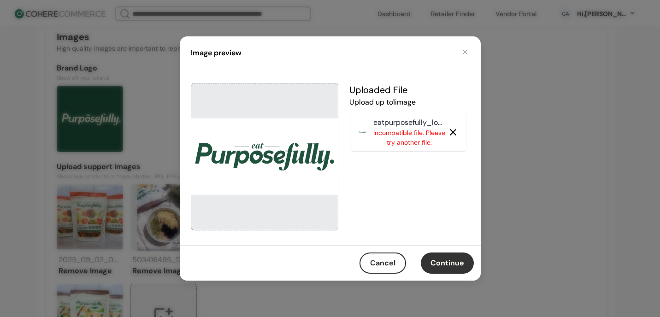
click at [452, 132] on icon at bounding box center [453, 132] width 6 height 6
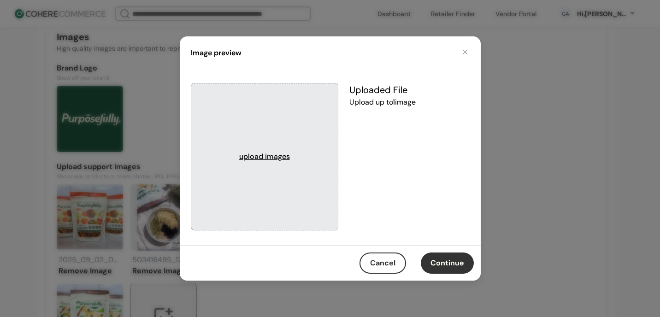
click at [256, 160] on div "upload images" at bounding box center [264, 156] width 51 height 11
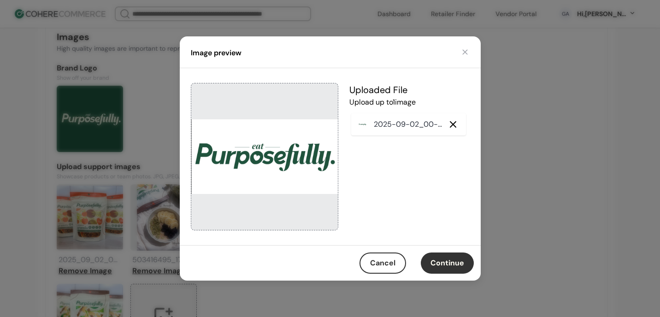
click at [449, 268] on button "Continue" at bounding box center [447, 262] width 53 height 21
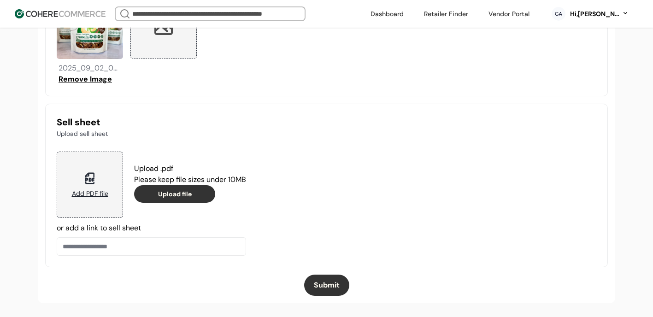
scroll to position [1013, 0]
click at [336, 288] on button "Submit" at bounding box center [326, 285] width 45 height 21
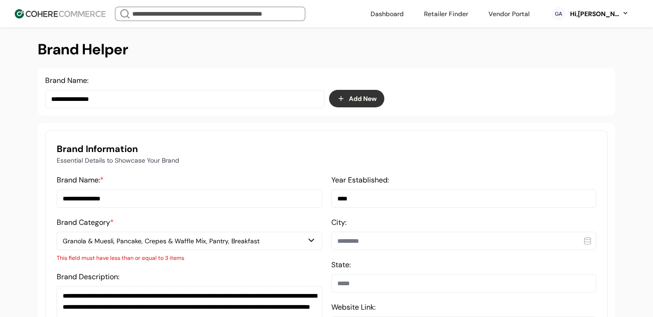
scroll to position [321, 0]
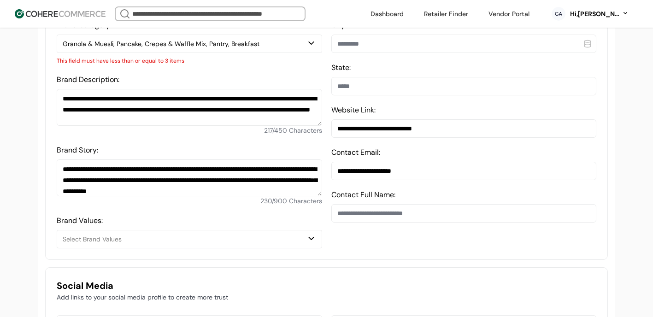
click at [200, 46] on div "Granola & Muesli, Pancake, Crepes & Waffle Mix, Pantry, Breakfast" at bounding box center [185, 44] width 244 height 10
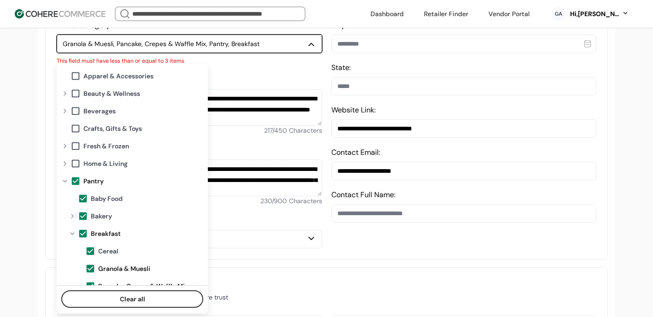
click at [157, 293] on button "Clear all" at bounding box center [132, 299] width 142 height 18
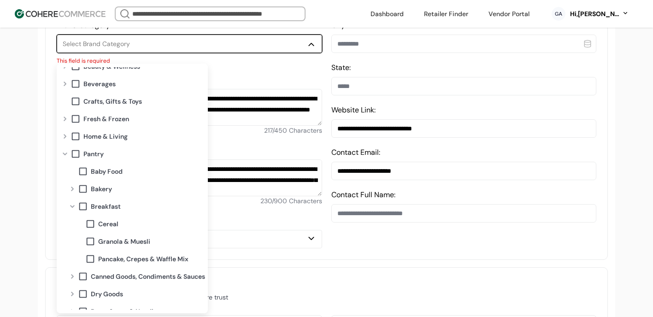
scroll to position [90, 0]
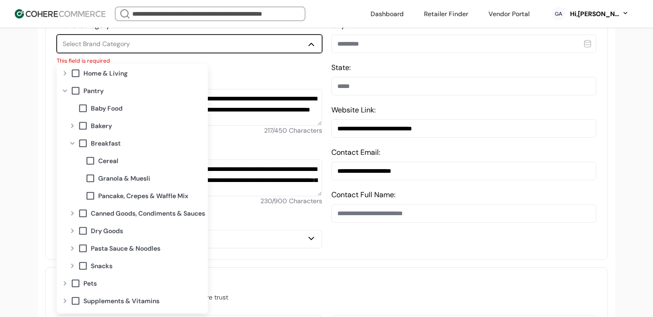
click at [107, 157] on span "Cereal" at bounding box center [108, 161] width 20 height 10
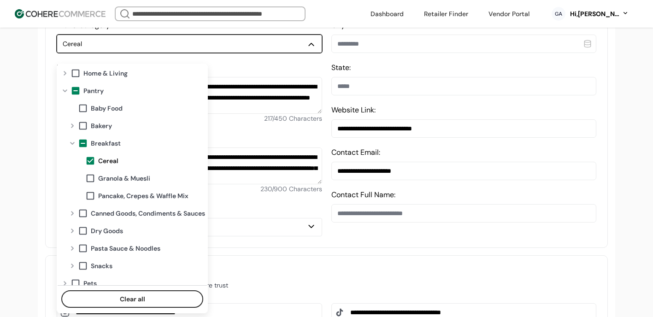
click at [118, 181] on span "Granola & Muesli" at bounding box center [124, 179] width 52 height 10
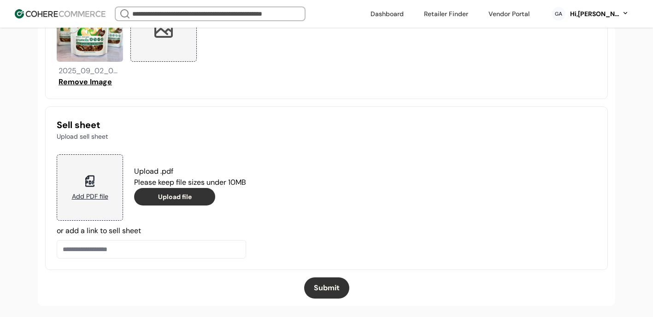
scroll to position [1013, 0]
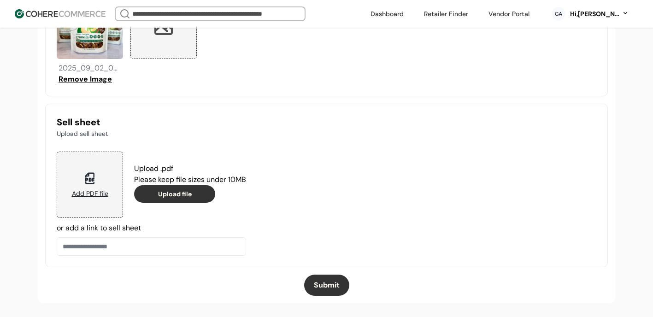
click at [335, 280] on button "Submit" at bounding box center [326, 285] width 45 height 21
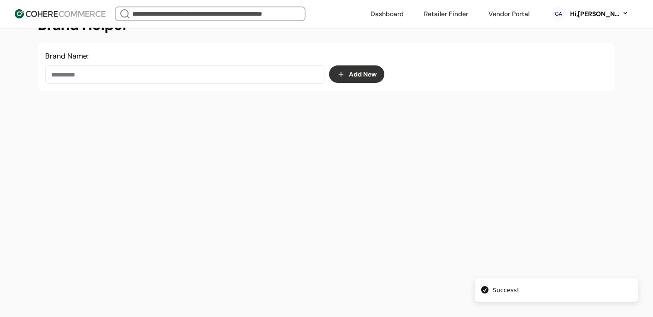
scroll to position [155, 0]
click at [191, 68] on input at bounding box center [184, 74] width 279 height 18
click at [206, 115] on div "eat Purposefully" at bounding box center [185, 107] width 264 height 26
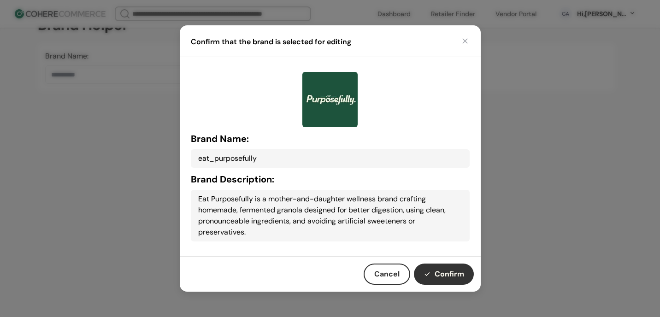
click at [435, 272] on button "Confirm" at bounding box center [444, 274] width 60 height 21
type input "**********"
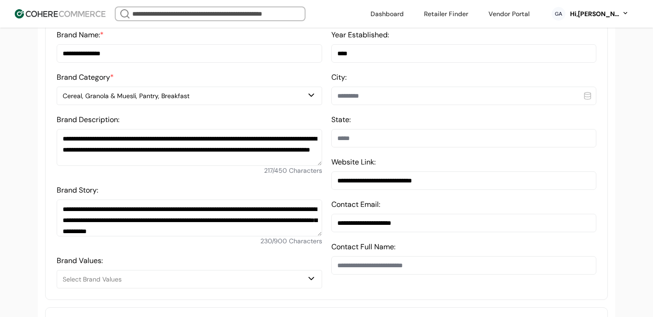
scroll to position [307, 0]
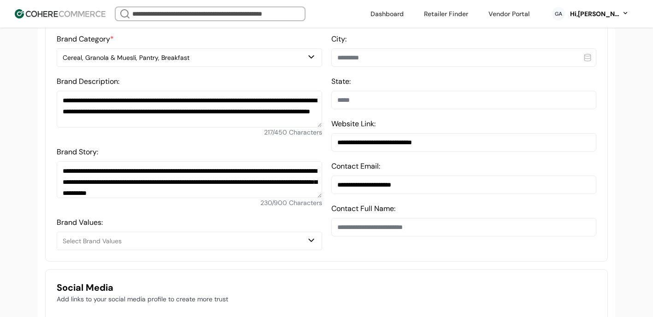
click at [374, 59] on input at bounding box center [463, 57] width 265 height 18
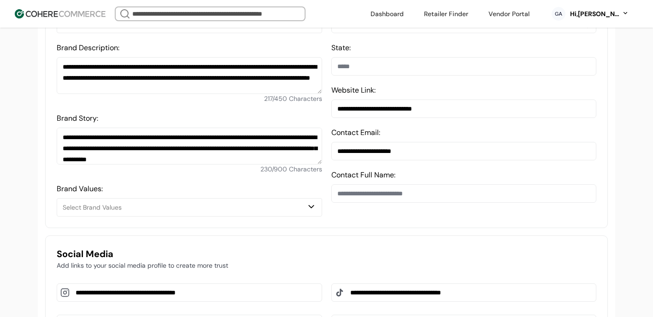
scroll to position [322, 0]
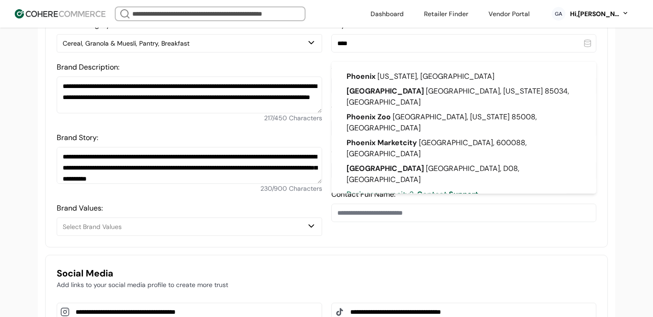
click at [395, 72] on div "Phoenix [US_STATE], [GEOGRAPHIC_DATA]" at bounding box center [464, 76] width 250 height 15
type input "*******"
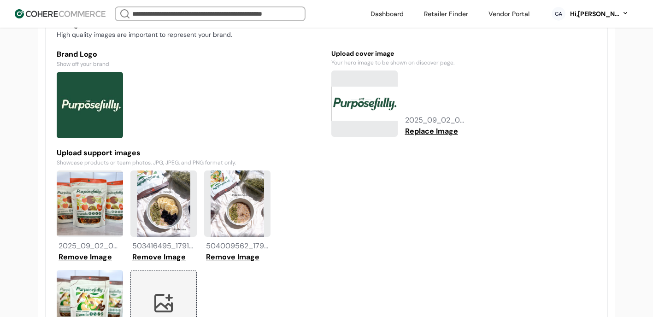
scroll to position [539, 0]
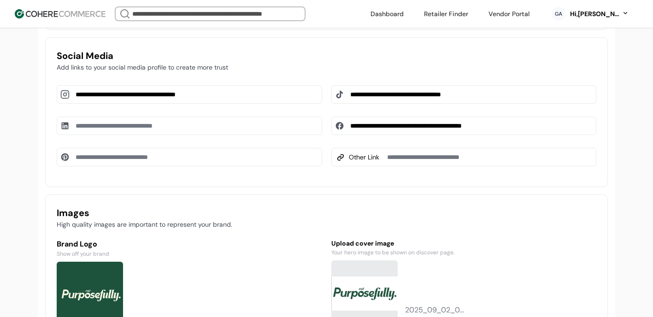
click at [98, 166] on input at bounding box center [189, 157] width 265 height 18
paste input "**********"
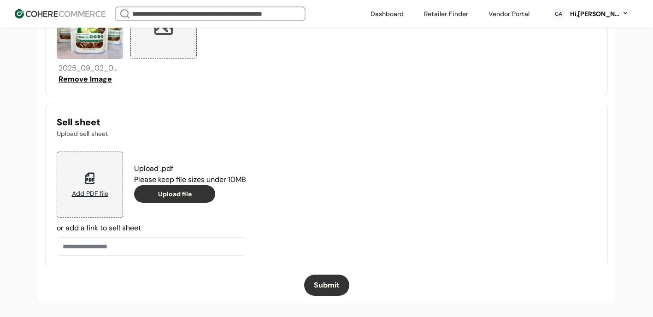
type input "**********"
click at [329, 282] on button "Submit" at bounding box center [326, 285] width 45 height 21
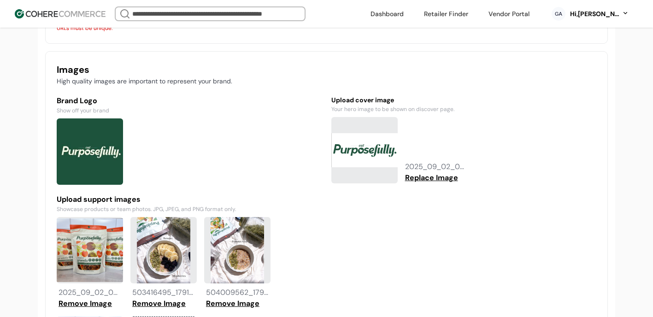
scroll to position [584, 0]
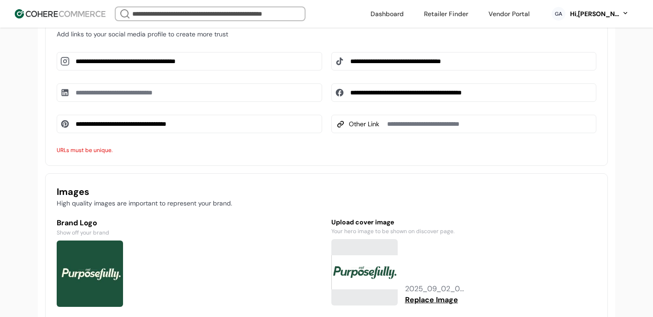
click at [223, 131] on input "**********" at bounding box center [189, 124] width 265 height 18
click at [151, 133] on input "**********" at bounding box center [189, 124] width 265 height 18
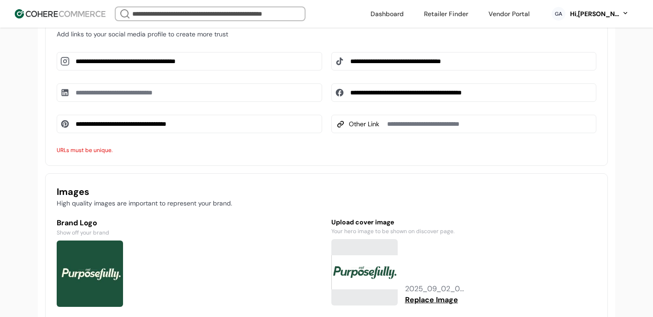
click at [151, 133] on input "**********" at bounding box center [189, 124] width 265 height 18
click at [226, 154] on div "URLs must be unique." at bounding box center [189, 150] width 265 height 8
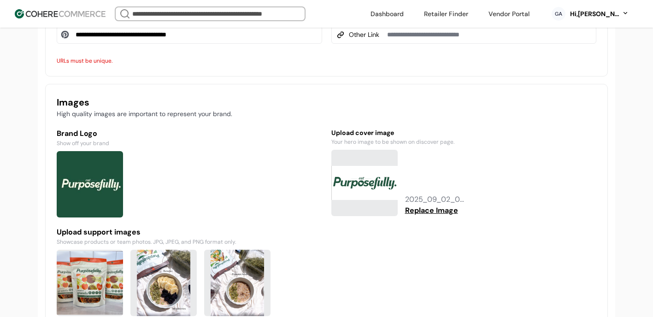
scroll to position [1037, 0]
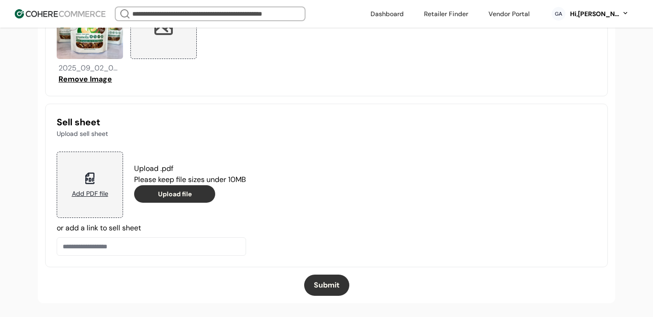
click at [316, 278] on button "Submit" at bounding box center [326, 285] width 45 height 21
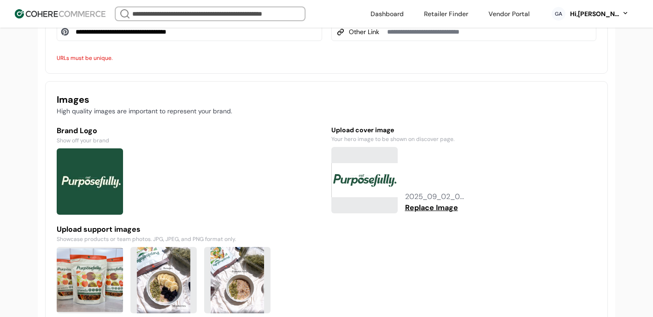
scroll to position [633, 0]
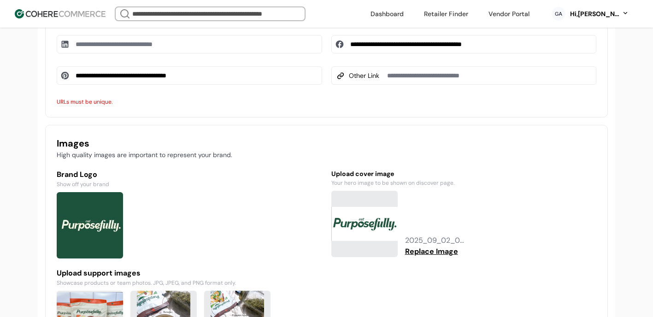
click at [164, 85] on input "**********" at bounding box center [189, 75] width 265 height 18
paste input
drag, startPoint x: 208, startPoint y: 86, endPoint x: 0, endPoint y: 84, distance: 207.8
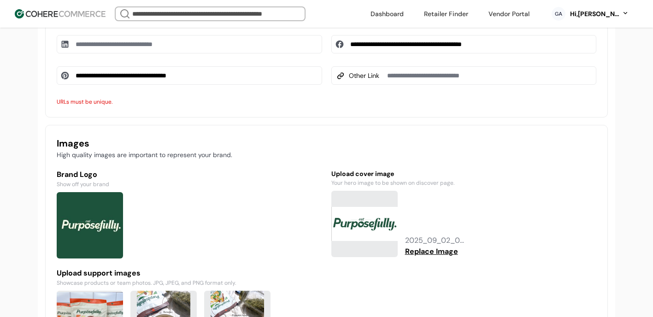
click at [0, 84] on div "**********" at bounding box center [326, 115] width 653 height 1199
paste input "**********"
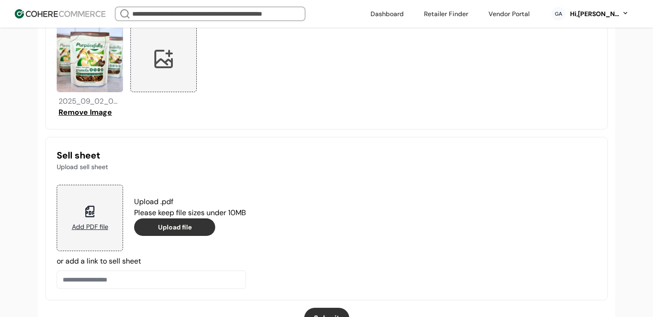
scroll to position [1037, 0]
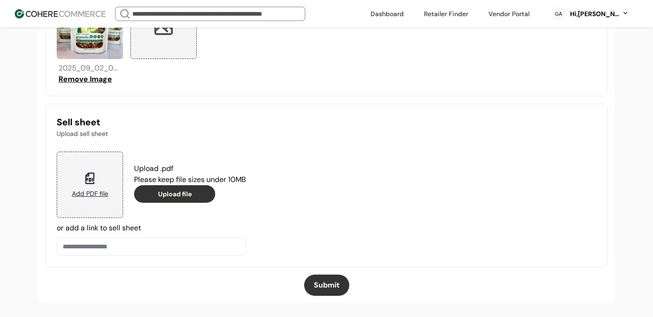
type input "**********"
click at [337, 281] on button "Submit" at bounding box center [326, 285] width 45 height 21
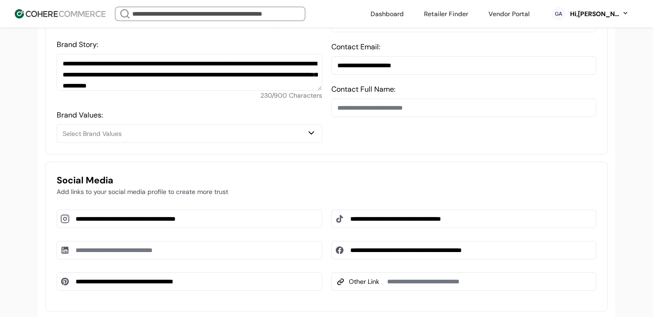
scroll to position [240, 0]
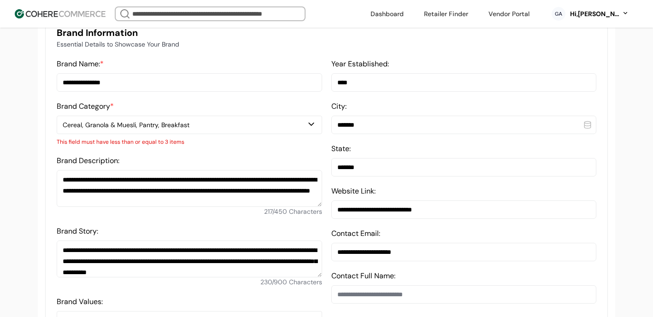
click at [164, 120] on div "Brand Category * Cereal, Granola & Muesli, Pantry, Breakfast This field must ha…" at bounding box center [189, 123] width 265 height 45
click at [160, 130] on div "Cereal, Granola & Muesli, Pantry, Breakfast" at bounding box center [185, 125] width 244 height 10
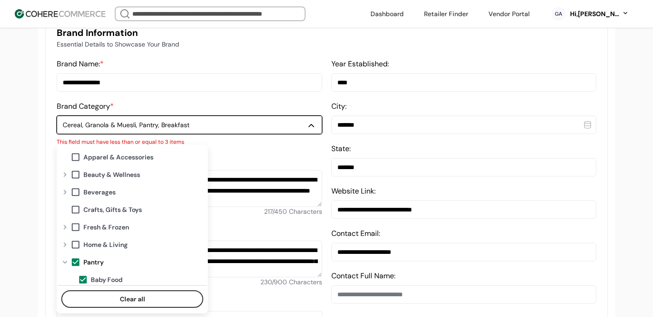
click at [164, 299] on button "Clear all" at bounding box center [132, 299] width 142 height 18
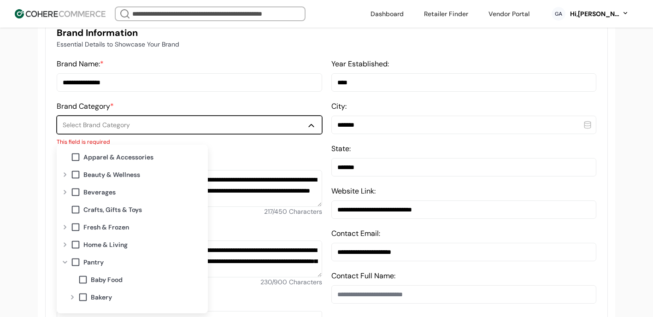
scroll to position [80, 0]
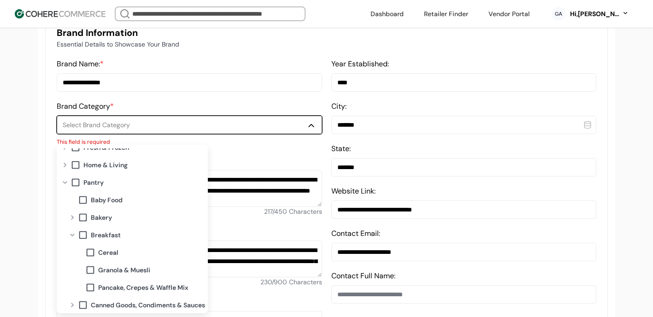
click at [123, 249] on div "Cereal" at bounding box center [145, 253] width 120 height 18
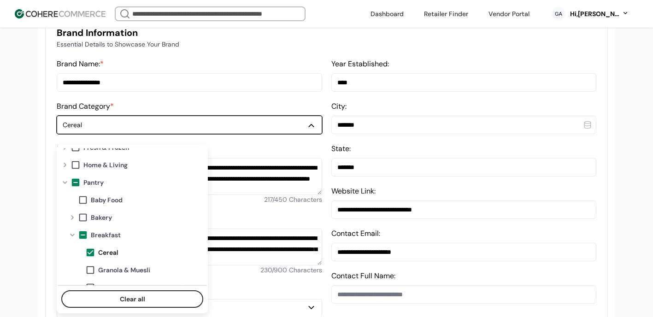
click at [124, 272] on span "Granola & Muesli" at bounding box center [124, 270] width 52 height 10
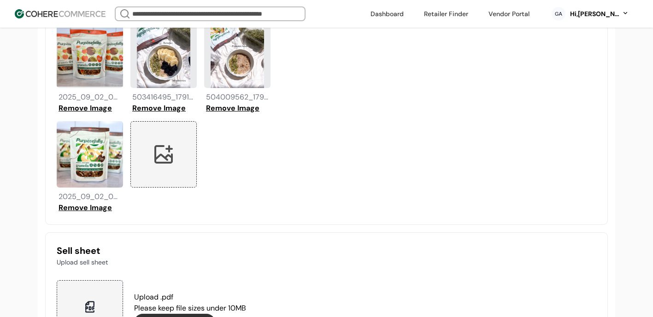
scroll to position [1011, 0]
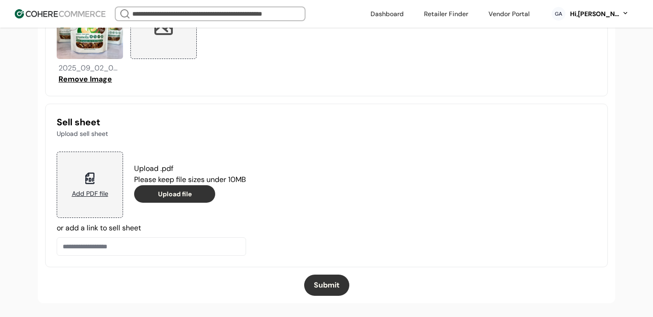
click at [338, 289] on button "Submit" at bounding box center [326, 285] width 45 height 21
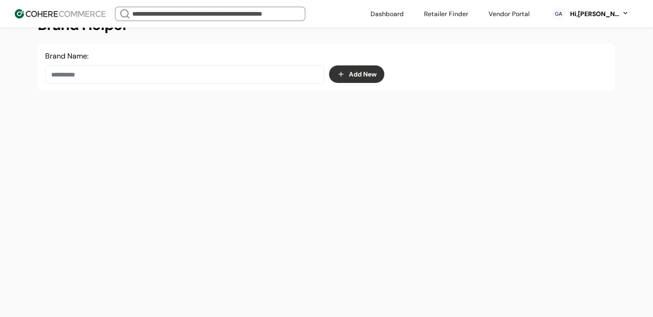
click at [235, 81] on input at bounding box center [184, 74] width 279 height 18
click at [58, 109] on div "eat Purposefully" at bounding box center [185, 107] width 264 height 26
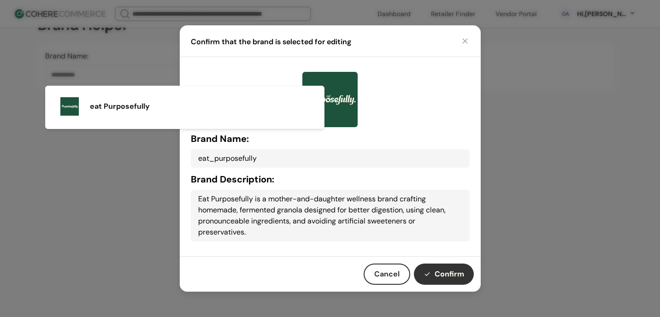
click at [431, 268] on button "Confirm" at bounding box center [444, 274] width 60 height 21
type input "**********"
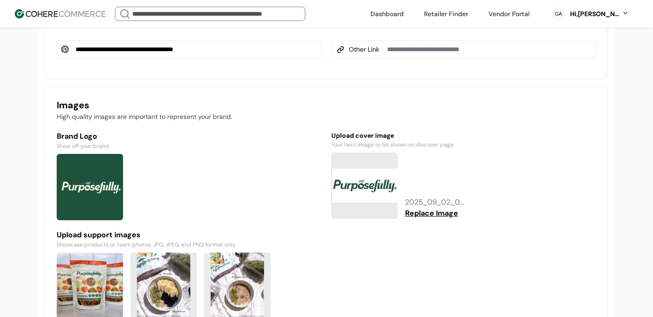
scroll to position [647, 0]
click at [422, 218] on button "Replace Image" at bounding box center [431, 212] width 57 height 11
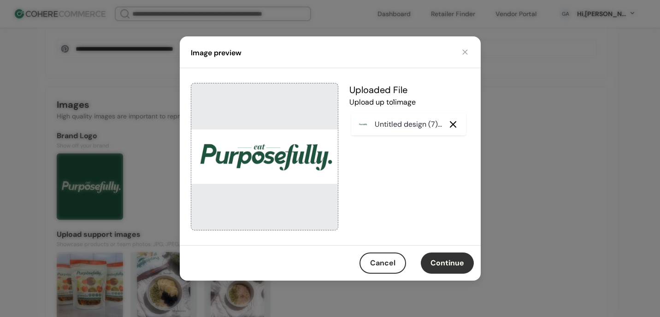
click at [457, 263] on button "Continue" at bounding box center [447, 262] width 53 height 21
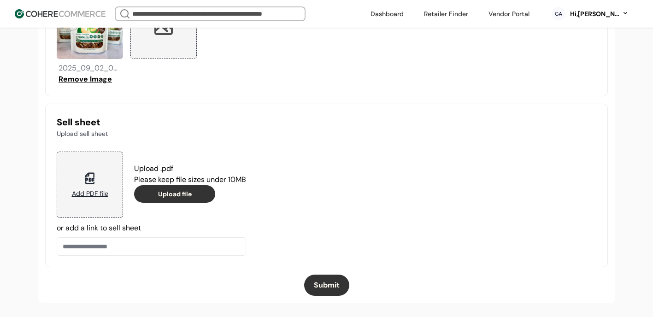
click at [340, 290] on button "Submit" at bounding box center [326, 285] width 45 height 21
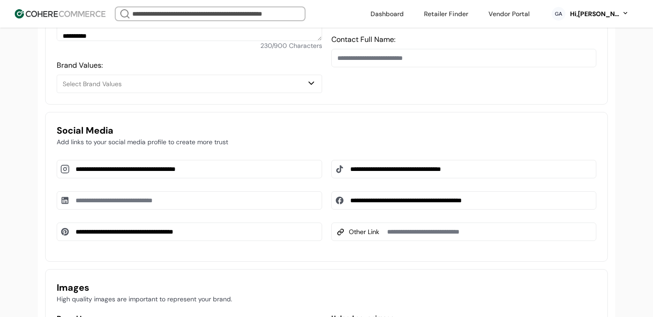
scroll to position [259, 0]
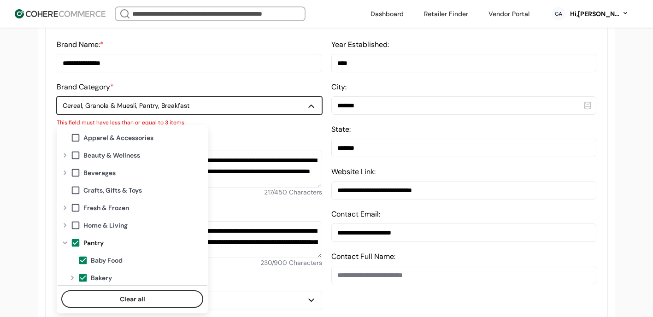
click at [153, 115] on button "Cereal, Granola & Muesli, Pantry, Breakfast" at bounding box center [189, 105] width 265 height 18
click at [106, 291] on button "Clear all" at bounding box center [132, 299] width 142 height 18
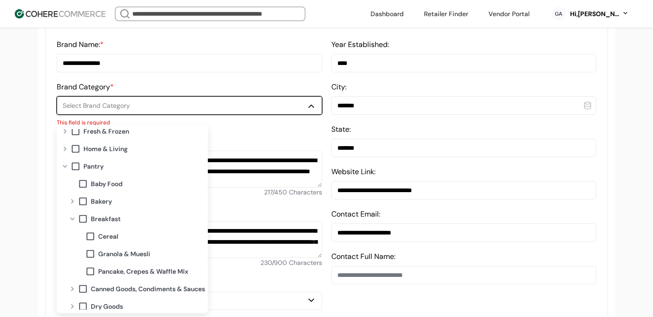
scroll to position [88, 0]
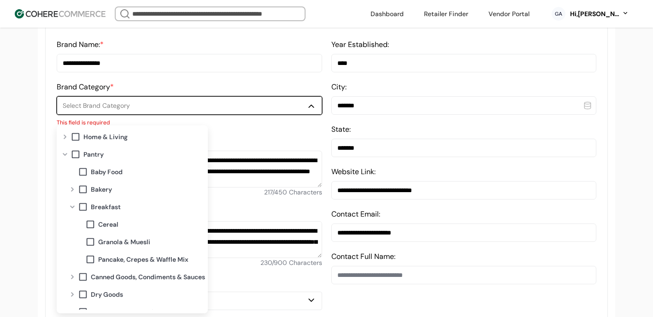
click at [94, 224] on span at bounding box center [90, 224] width 10 height 10
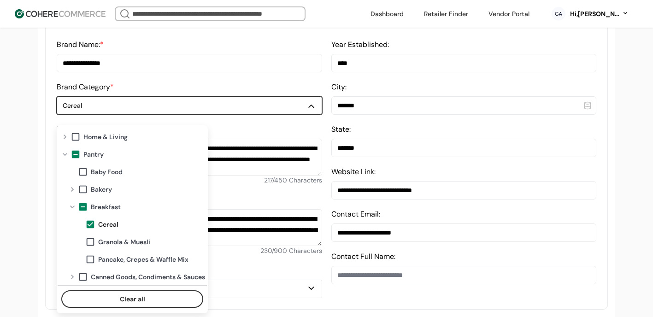
click at [114, 242] on span "Granola & Muesli" at bounding box center [124, 242] width 52 height 10
click at [331, 298] on div "**********" at bounding box center [463, 168] width 265 height 259
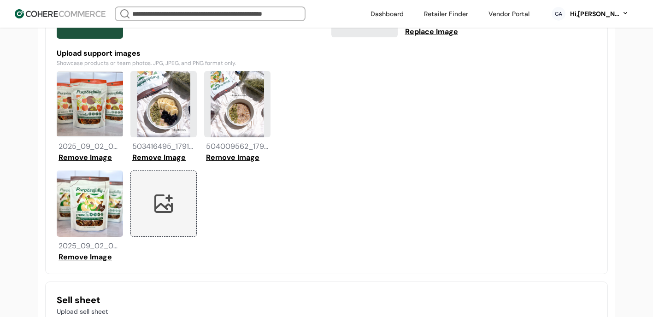
scroll to position [1013, 0]
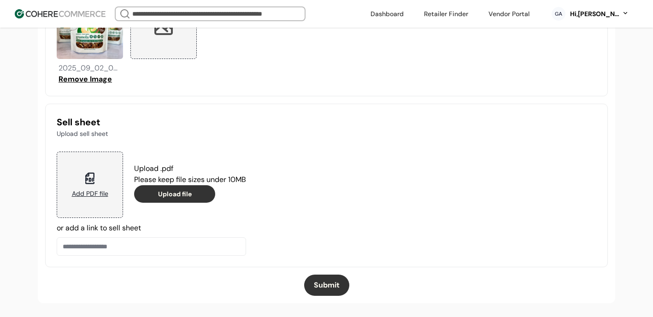
click at [332, 293] on button "Submit" at bounding box center [326, 285] width 45 height 21
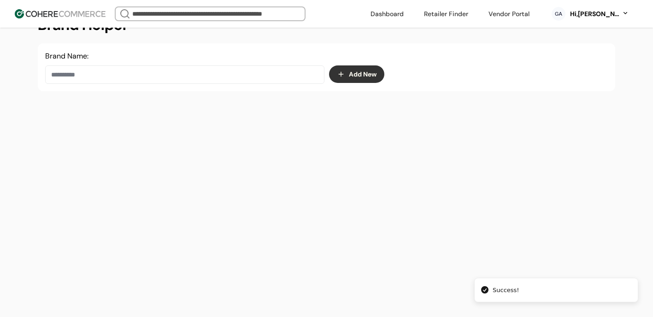
scroll to position [155, 0]
click at [288, 70] on input at bounding box center [184, 74] width 279 height 18
click at [61, 105] on img at bounding box center [69, 106] width 18 height 18
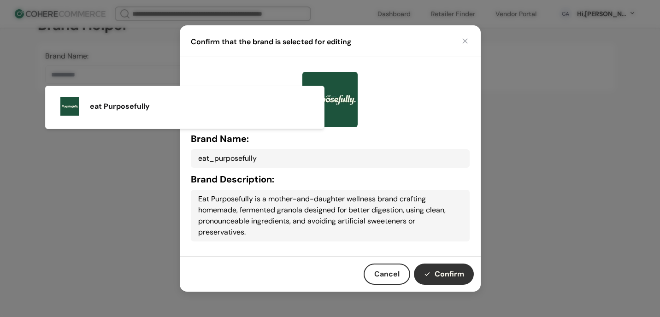
click at [437, 270] on button "Confirm" at bounding box center [444, 274] width 60 height 21
type input "**********"
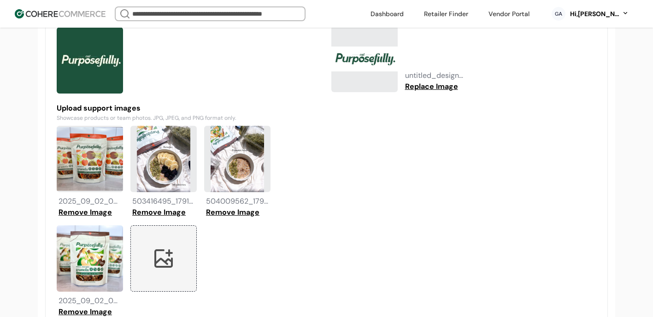
scroll to position [766, 0]
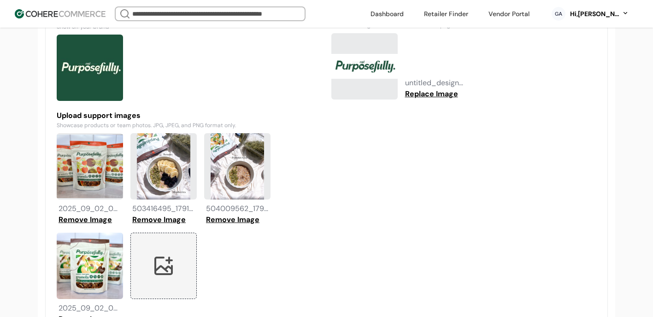
click at [420, 100] on button "Replace Image" at bounding box center [431, 93] width 57 height 11
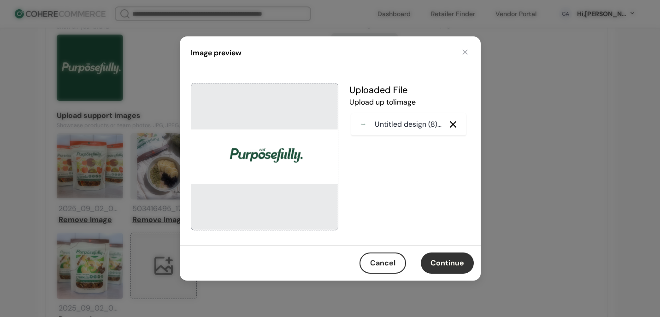
click at [451, 260] on button "Continue" at bounding box center [447, 262] width 53 height 21
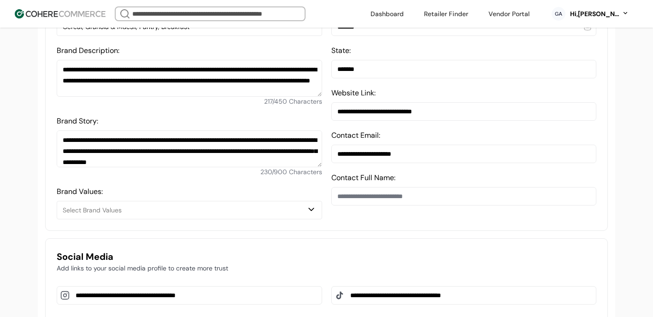
scroll to position [272, 0]
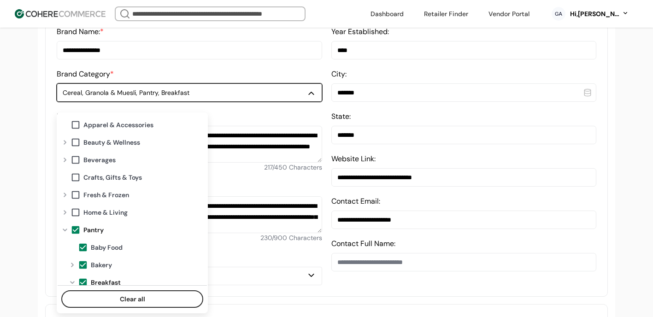
click at [129, 98] on div "Cereal, Granola & Muesli, Pantry, Breakfast" at bounding box center [185, 93] width 244 height 10
click at [114, 293] on button "Clear all" at bounding box center [132, 299] width 142 height 18
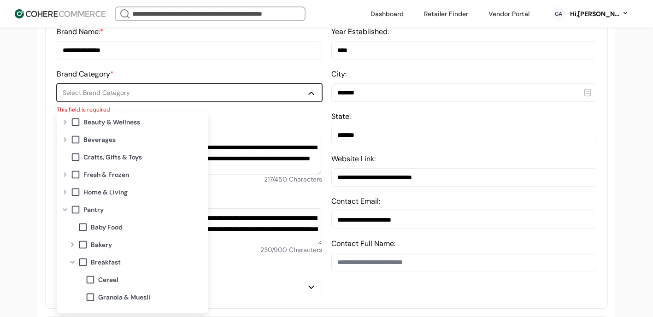
scroll to position [70, 0]
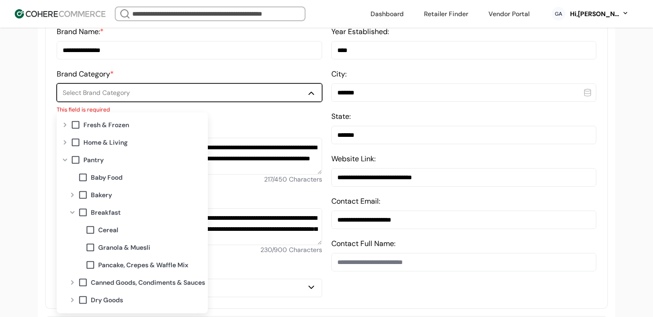
click at [98, 243] on div "Granola & Muesli" at bounding box center [145, 248] width 120 height 18
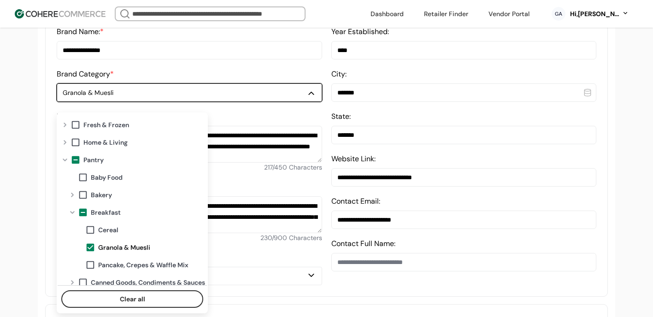
click at [105, 230] on span "Cereal" at bounding box center [108, 230] width 20 height 10
click at [320, 285] on button "Select Brand Values" at bounding box center [189, 276] width 265 height 18
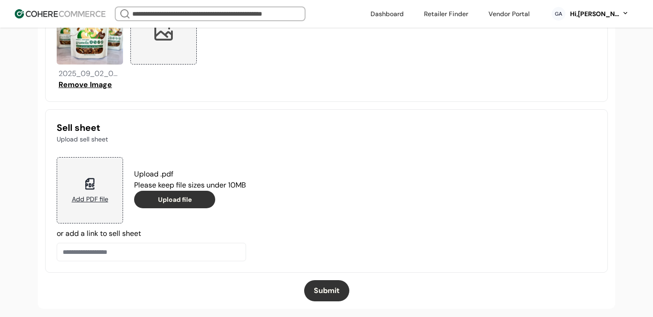
scroll to position [1013, 0]
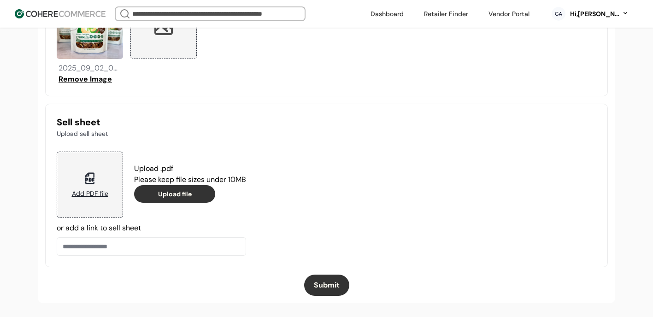
click at [330, 281] on button "Submit" at bounding box center [326, 285] width 45 height 21
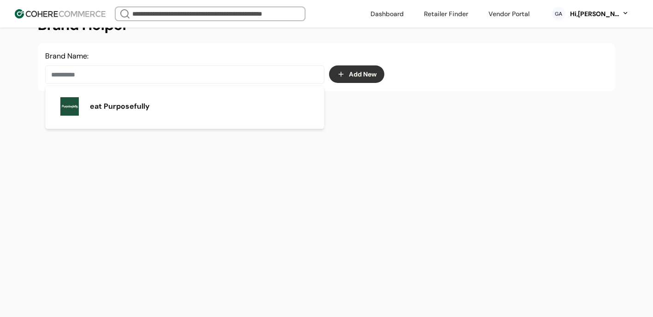
click at [205, 67] on input at bounding box center [184, 74] width 279 height 18
click at [232, 111] on div "eat Purposefully" at bounding box center [185, 107] width 264 height 26
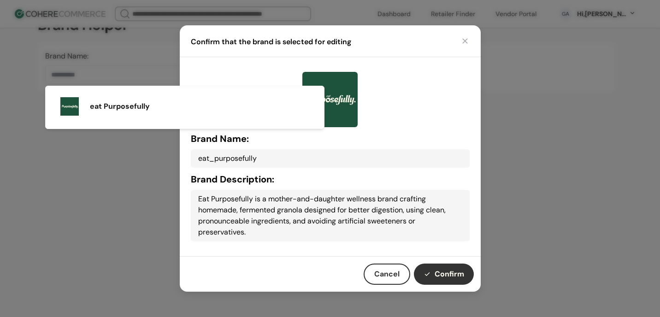
click at [431, 265] on button "Confirm" at bounding box center [444, 274] width 60 height 21
type input "**********"
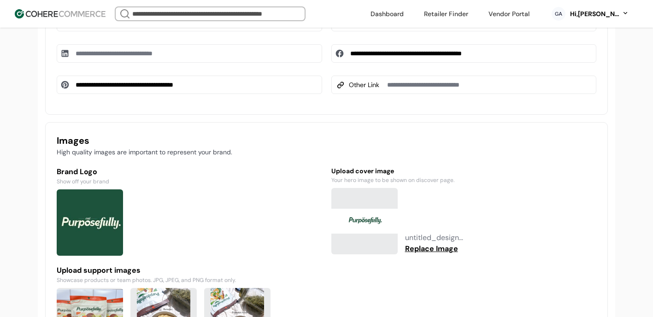
scroll to position [617, 0]
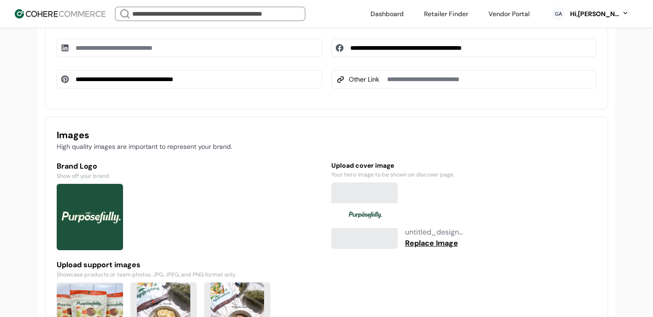
click at [424, 249] on button "Replace Image" at bounding box center [431, 243] width 57 height 11
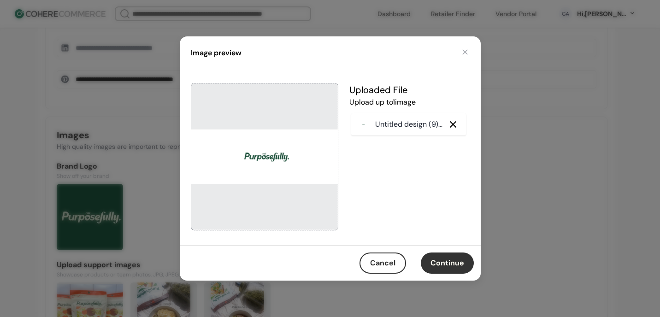
click at [438, 266] on button "Continue" at bounding box center [447, 262] width 53 height 21
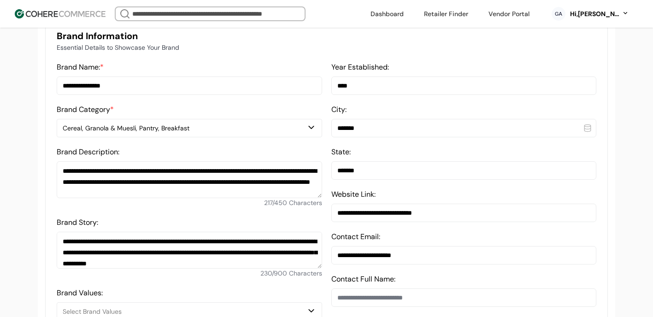
scroll to position [167, 0]
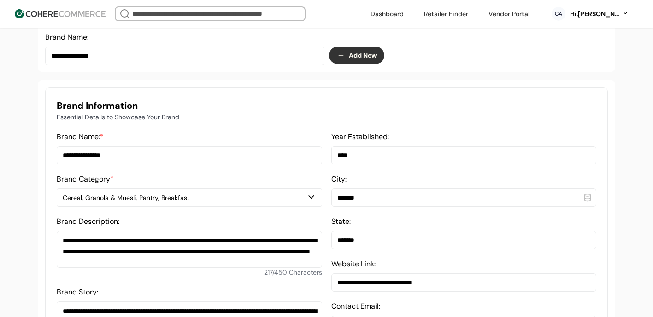
click at [153, 203] on div "Cereal, Granola & Muesli, Pantry, Breakfast" at bounding box center [185, 198] width 244 height 10
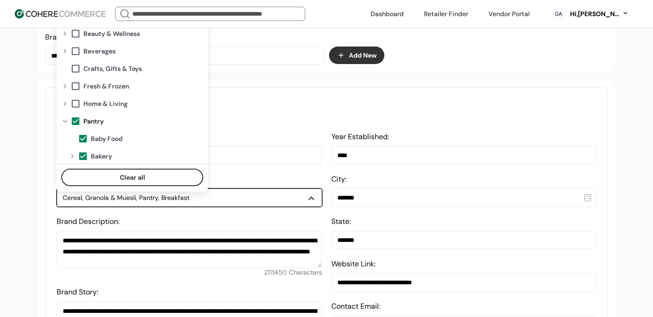
click at [126, 166] on div "Clear all" at bounding box center [132, 176] width 149 height 24
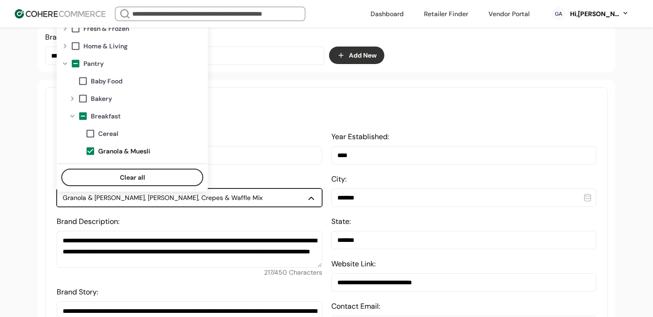
scroll to position [62, 0]
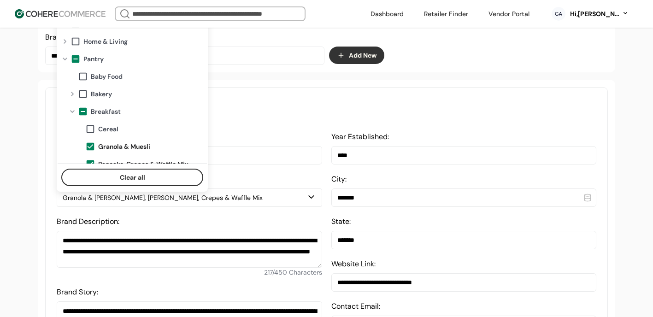
click at [250, 155] on input "**********" at bounding box center [189, 155] width 265 height 18
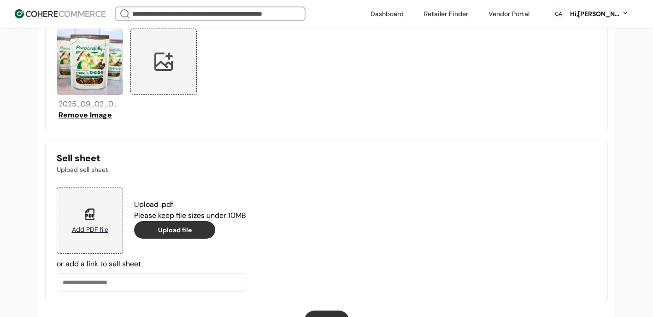
scroll to position [1013, 0]
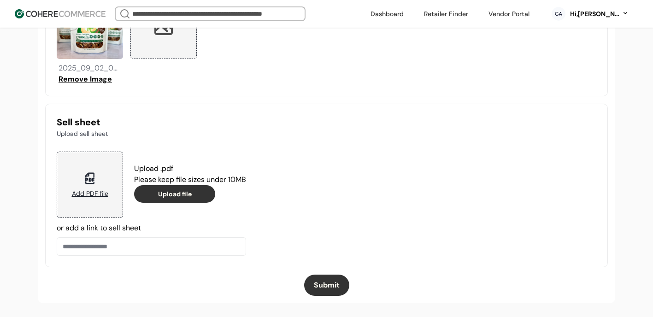
click at [332, 282] on button "Submit" at bounding box center [326, 285] width 45 height 21
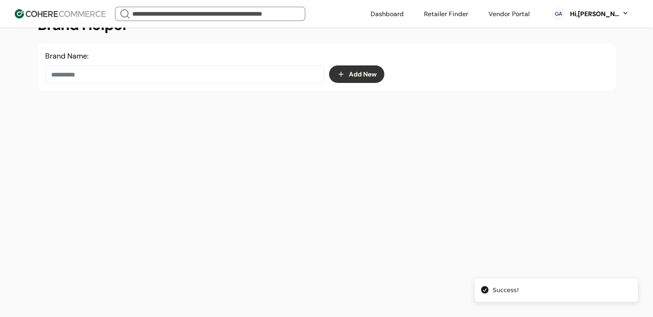
scroll to position [155, 0]
click at [108, 81] on input at bounding box center [184, 74] width 279 height 18
click at [68, 111] on img at bounding box center [69, 106] width 18 height 18
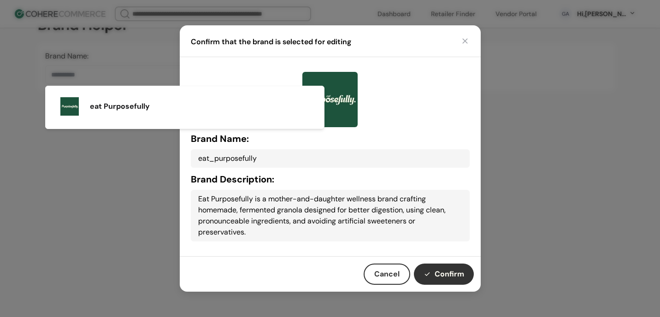
click at [438, 274] on button "Confirm" at bounding box center [444, 274] width 60 height 21
type input "**********"
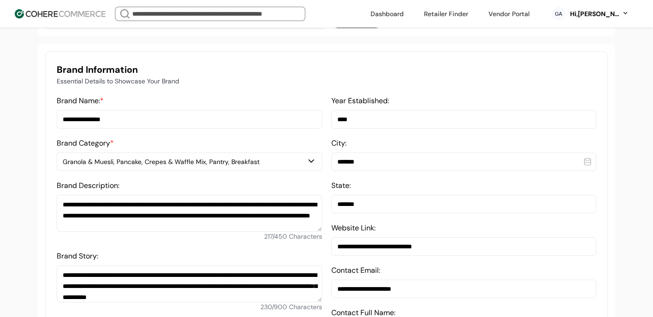
scroll to position [229, 0]
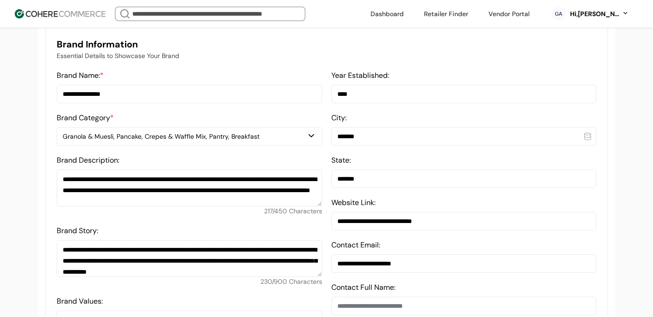
click at [231, 141] on div "Granola & Muesli, Pancake, Crepes & Waffle Mix, Pantry, Breakfast" at bounding box center [185, 137] width 244 height 10
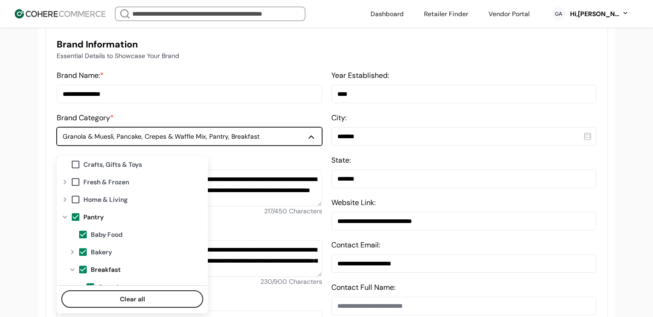
scroll to position [166, 0]
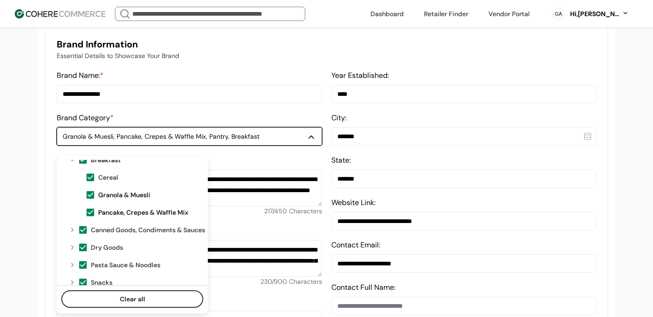
click at [94, 295] on button "Clear all" at bounding box center [132, 299] width 142 height 18
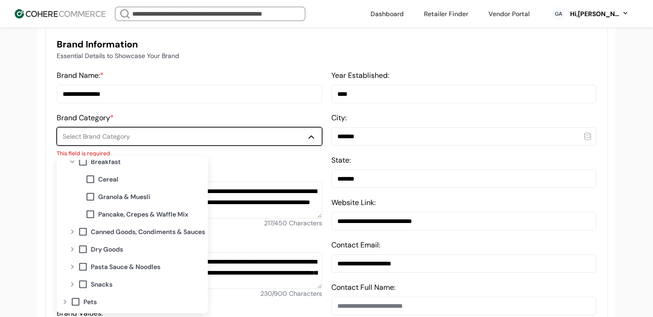
scroll to position [164, 0]
click at [117, 191] on div "Granola & Muesli" at bounding box center [145, 197] width 120 height 18
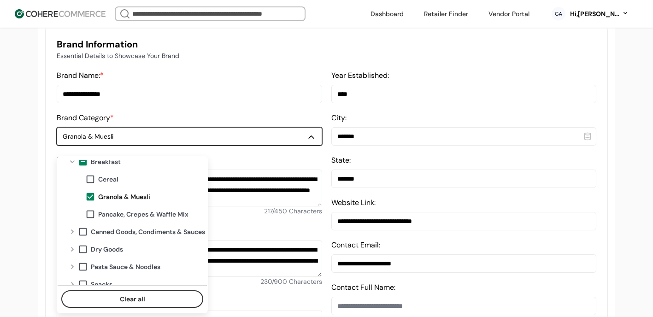
click at [112, 179] on span "Cereal" at bounding box center [108, 180] width 20 height 10
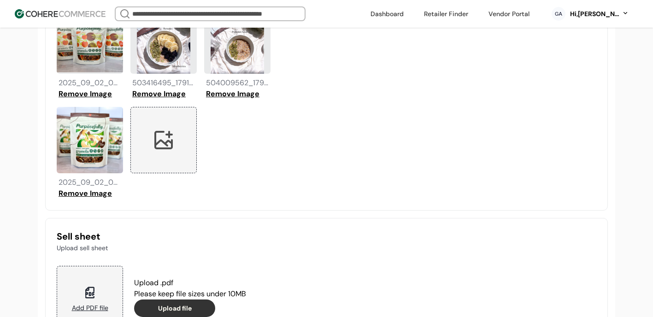
scroll to position [1013, 0]
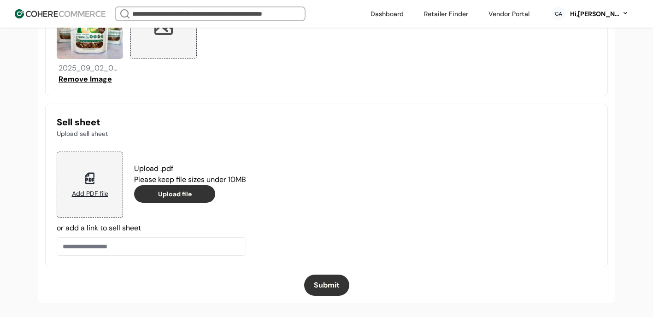
click at [328, 291] on button "Submit" at bounding box center [326, 285] width 45 height 21
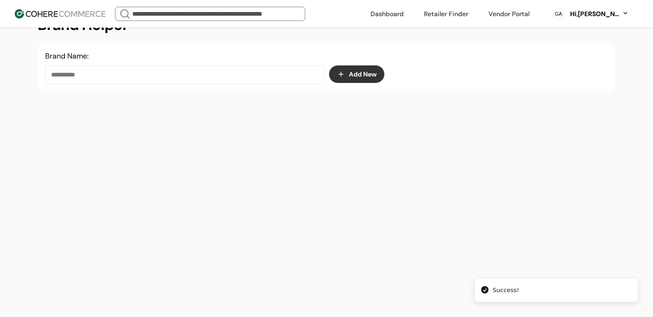
scroll to position [155, 0]
click at [93, 75] on input at bounding box center [184, 74] width 279 height 18
click at [86, 104] on div "eat Purposefully" at bounding box center [185, 107] width 264 height 26
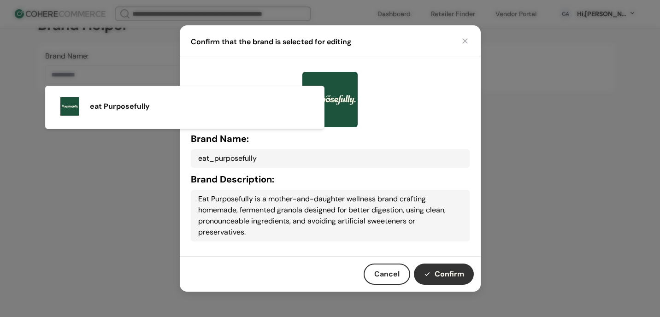
click at [445, 278] on button "Confirm" at bounding box center [444, 274] width 60 height 21
type input "**********"
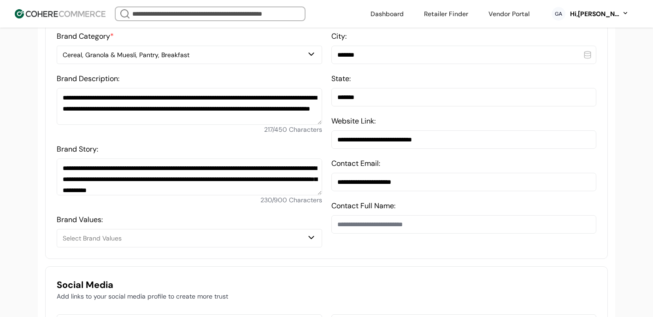
scroll to position [419, 0]
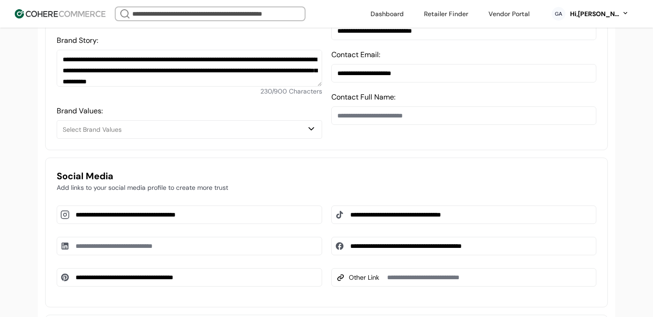
click at [378, 82] on input "**********" at bounding box center [463, 73] width 265 height 18
click at [324, 165] on div "**********" at bounding box center [326, 233] width 563 height 150
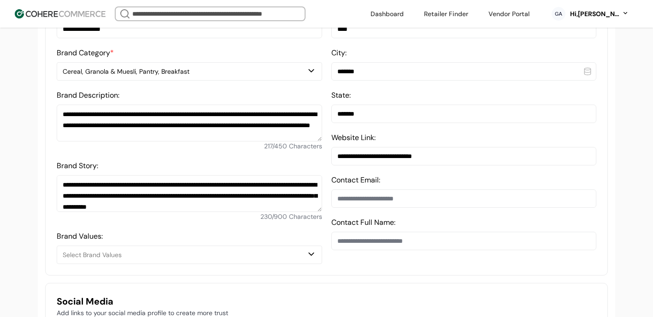
scroll to position [256, 0]
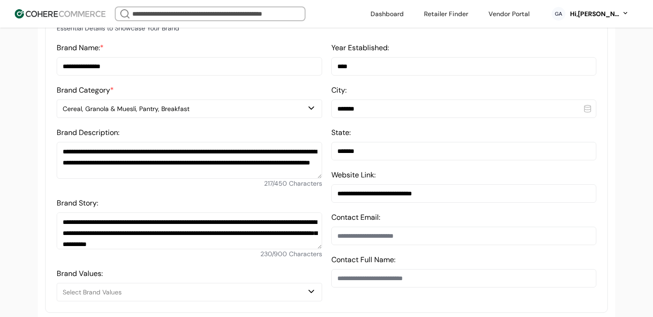
click at [142, 125] on div "**********" at bounding box center [189, 171] width 265 height 259
click at [144, 114] on div "Cereal, Granola & Muesli, Pantry, Breakfast" at bounding box center [185, 109] width 244 height 10
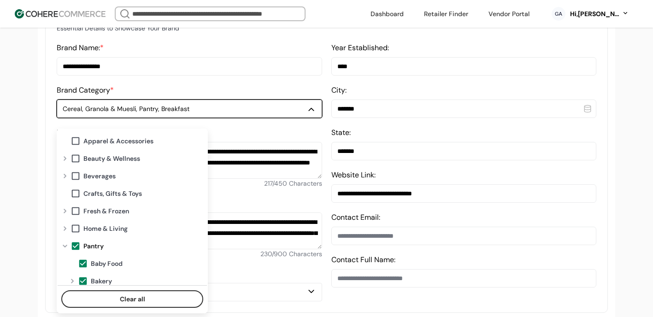
click at [122, 292] on button "Clear all" at bounding box center [132, 299] width 142 height 18
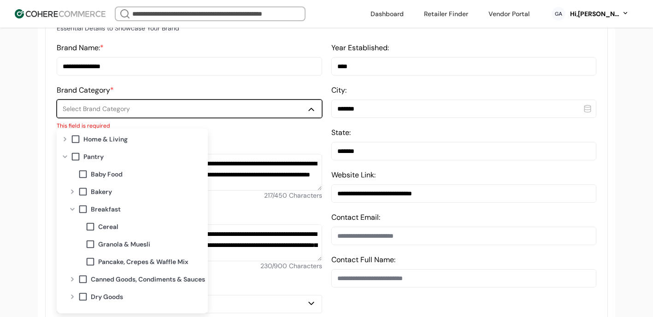
scroll to position [97, 0]
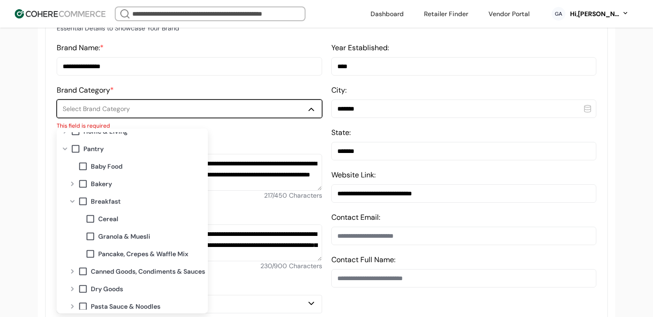
click at [111, 238] on span "Granola & Muesli" at bounding box center [124, 237] width 52 height 10
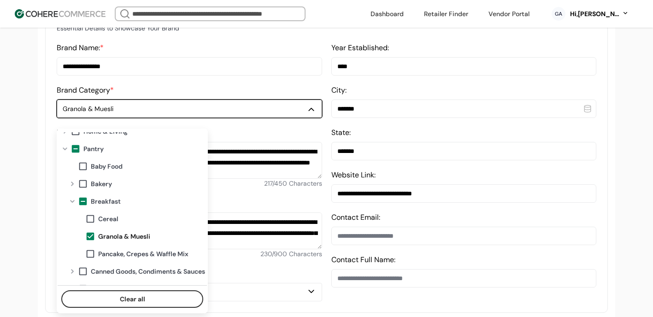
click at [105, 217] on span "Cereal" at bounding box center [108, 219] width 20 height 10
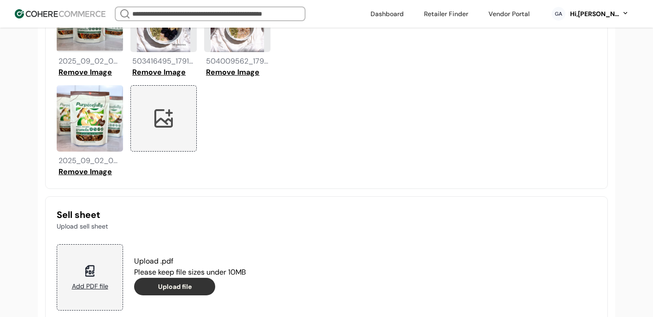
scroll to position [1013, 0]
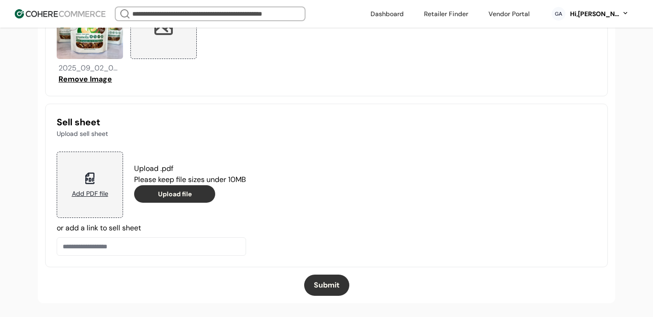
click at [326, 277] on button "Submit" at bounding box center [326, 285] width 45 height 21
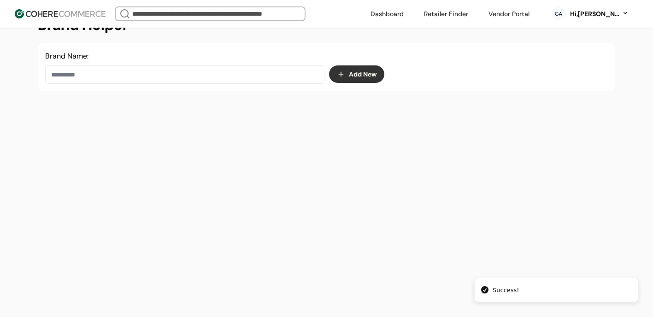
scroll to position [155, 0]
click at [189, 71] on input at bounding box center [184, 74] width 279 height 18
click at [239, 107] on div "eat Purposefully" at bounding box center [185, 107] width 264 height 26
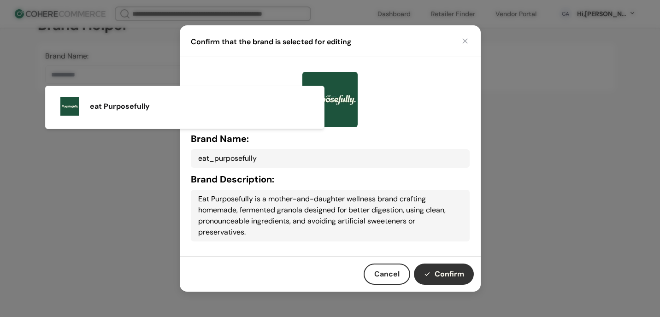
click at [189, 196] on div "Brand Name: eat_purposefully Brand Description: Eat Purposefully is a mother-an…" at bounding box center [330, 156] width 301 height 199
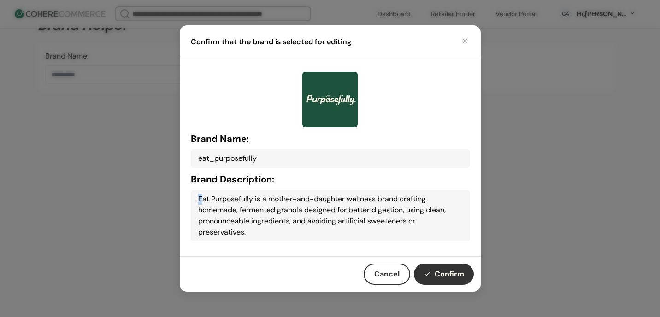
drag, startPoint x: 202, startPoint y: 198, endPoint x: 197, endPoint y: 198, distance: 4.6
click at [197, 198] on div "Eat Purposefully is a mother-and-daughter wellness brand crafting homemade, fer…" at bounding box center [330, 216] width 279 height 52
click at [469, 275] on button "Confirm" at bounding box center [444, 274] width 60 height 21
type input "**********"
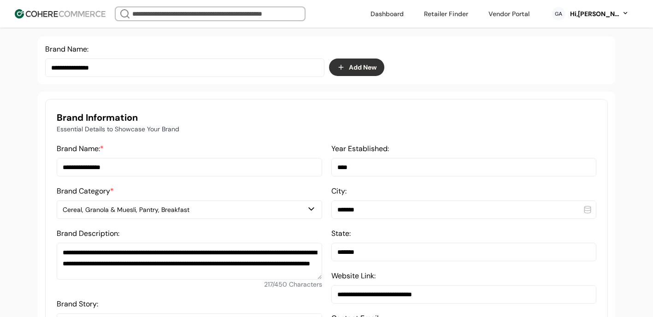
click at [64, 258] on textarea "**********" at bounding box center [189, 261] width 265 height 37
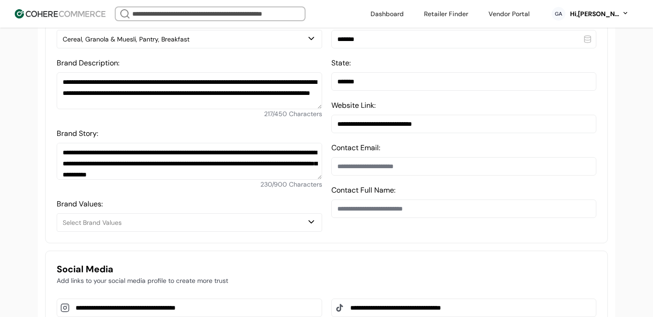
scroll to position [0, 0]
type textarea "**********"
click at [152, 44] on div "Cereal, Granola & Muesli, Pantry, Breakfast" at bounding box center [185, 40] width 244 height 10
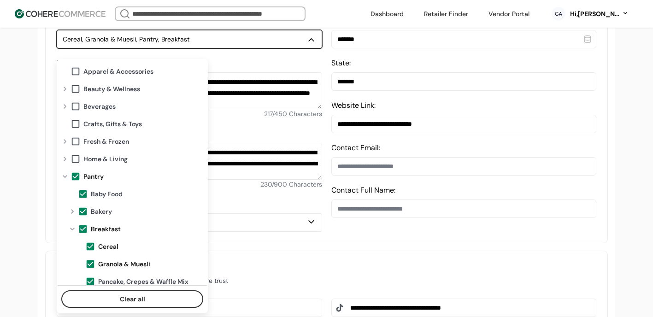
click at [153, 293] on button "Clear all" at bounding box center [132, 299] width 142 height 18
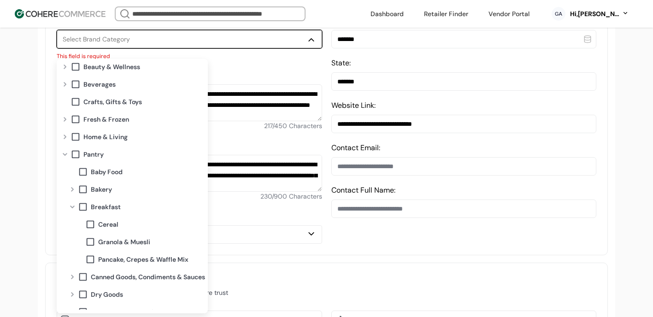
scroll to position [72, 0]
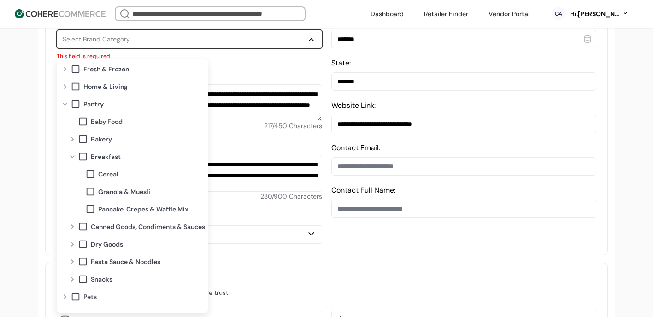
click at [109, 177] on span "Cereal" at bounding box center [108, 175] width 20 height 10
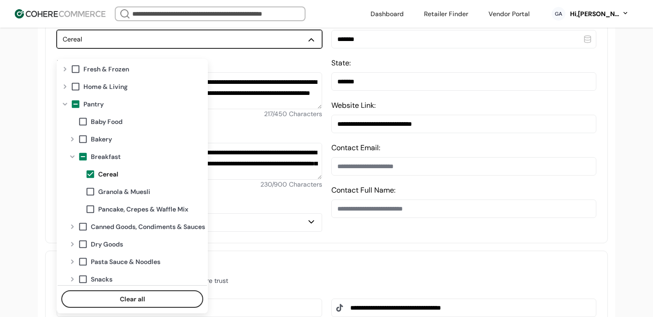
click at [105, 192] on span "Granola & Muesli" at bounding box center [124, 192] width 52 height 10
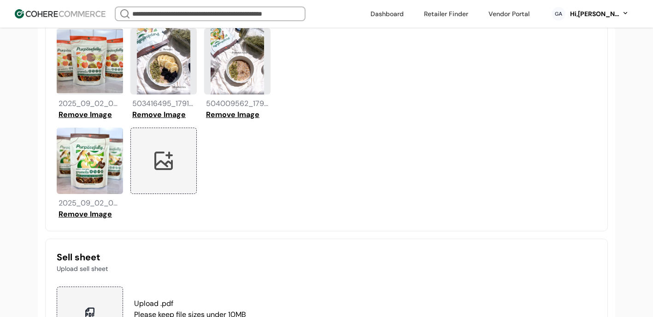
scroll to position [1013, 0]
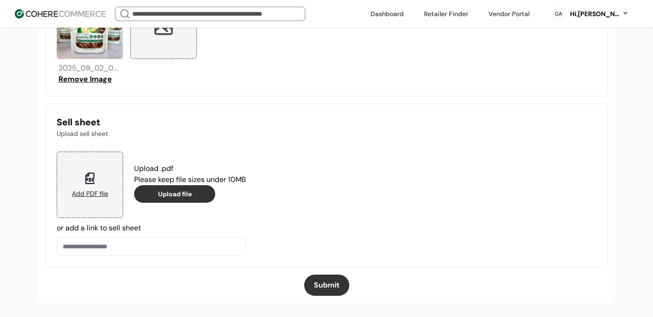
click at [313, 282] on button "Submit" at bounding box center [326, 285] width 45 height 21
